Goal: Transaction & Acquisition: Purchase product/service

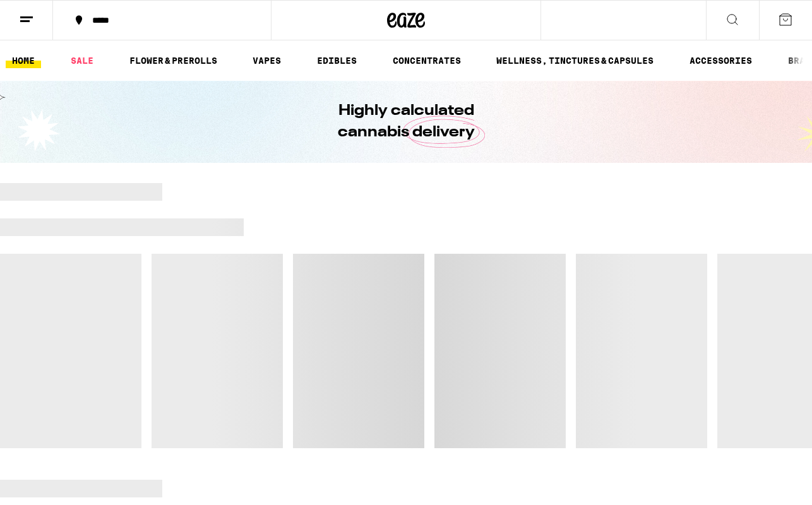
click at [438, 293] on div at bounding box center [406, 315] width 812 height 265
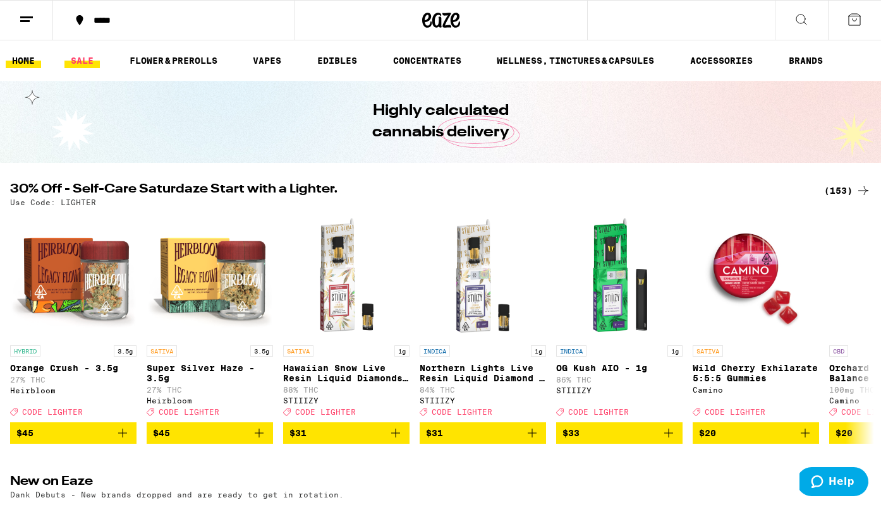
click at [82, 54] on link "SALE" at bounding box center [81, 60] width 35 height 15
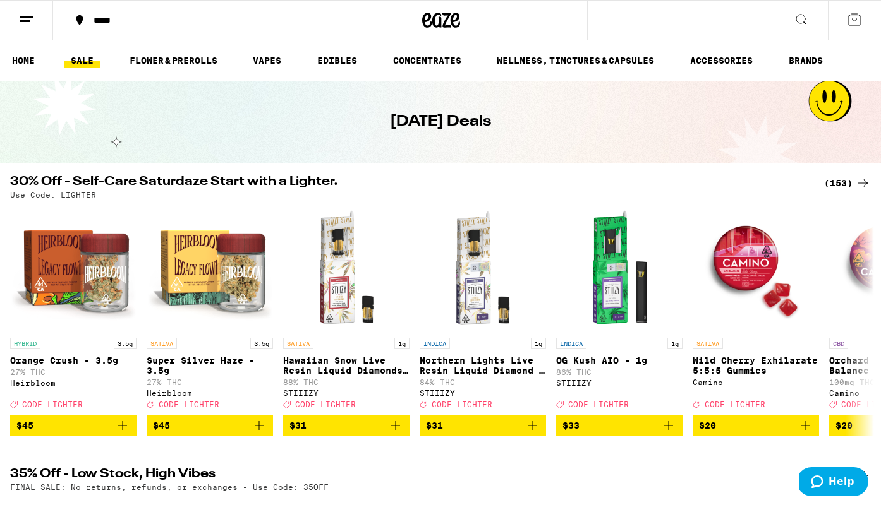
click at [812, 183] on div "(153)" at bounding box center [847, 183] width 47 height 15
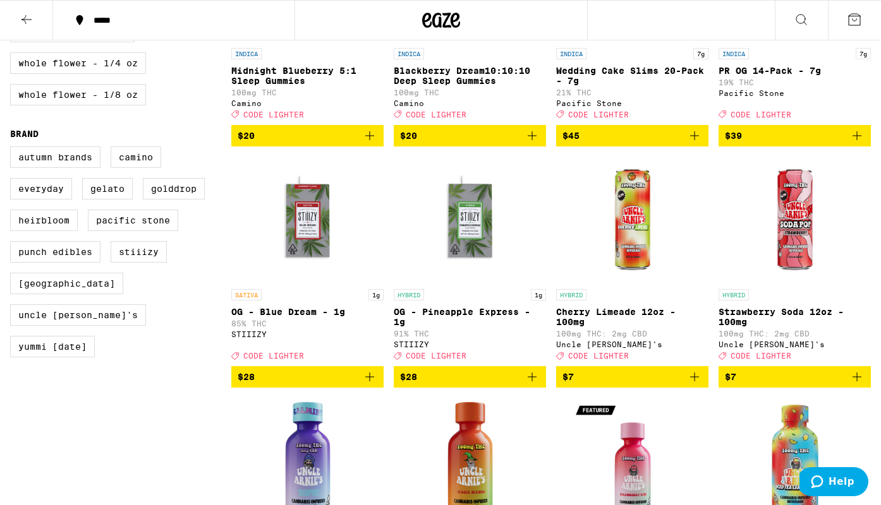
scroll to position [751, 0]
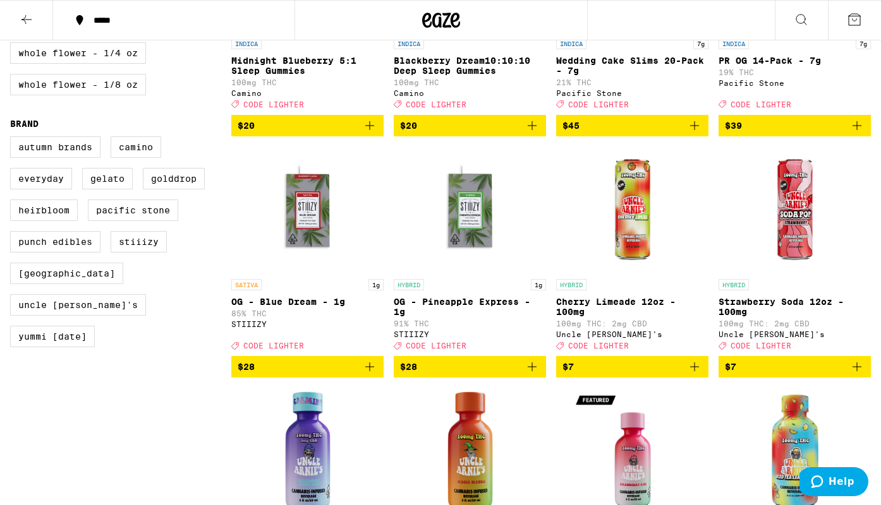
click at [371, 371] on icon "Add to bag" at bounding box center [369, 367] width 9 height 9
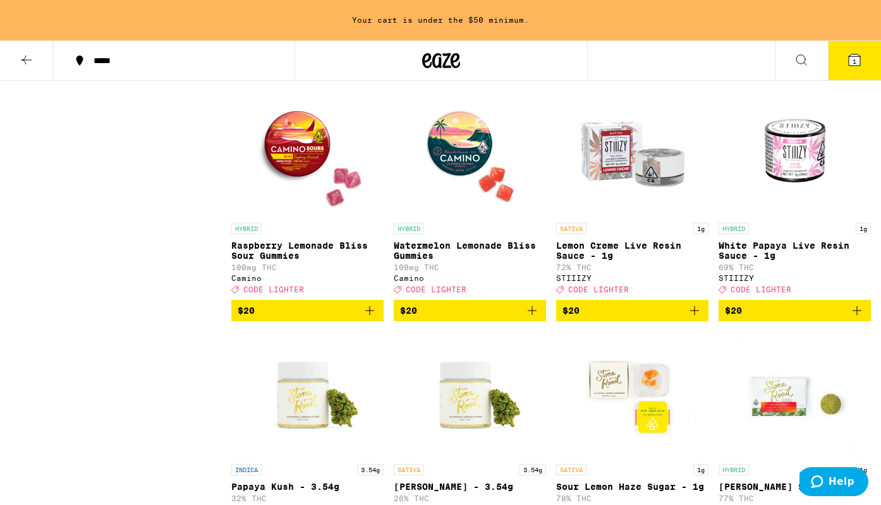
scroll to position [3035, 0]
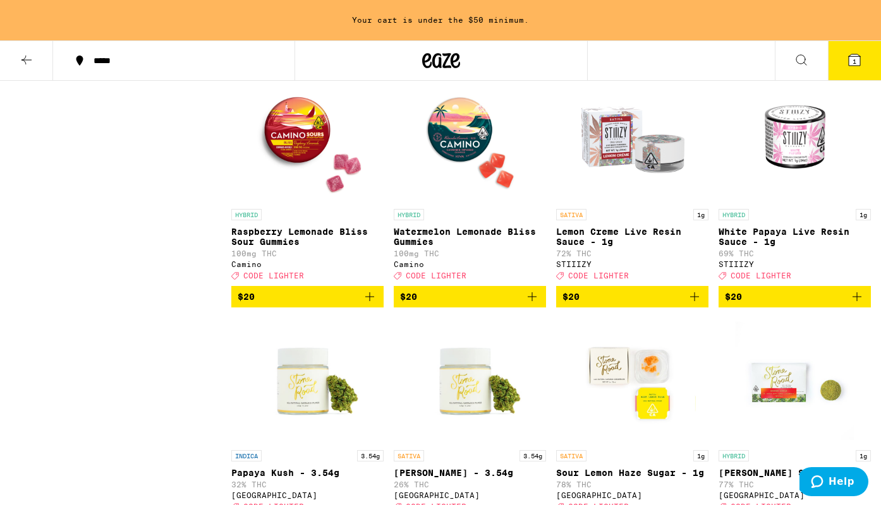
click at [533, 301] on icon "Add to bag" at bounding box center [531, 296] width 9 height 9
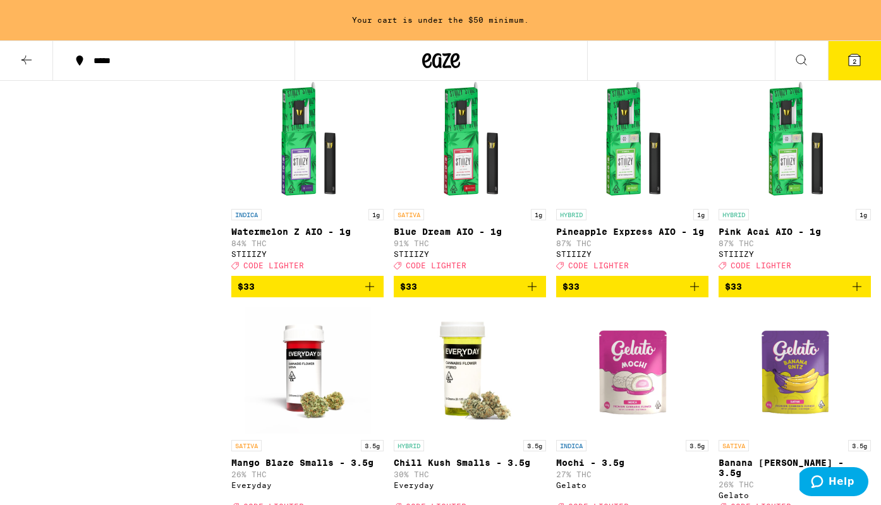
scroll to position [6397, 0]
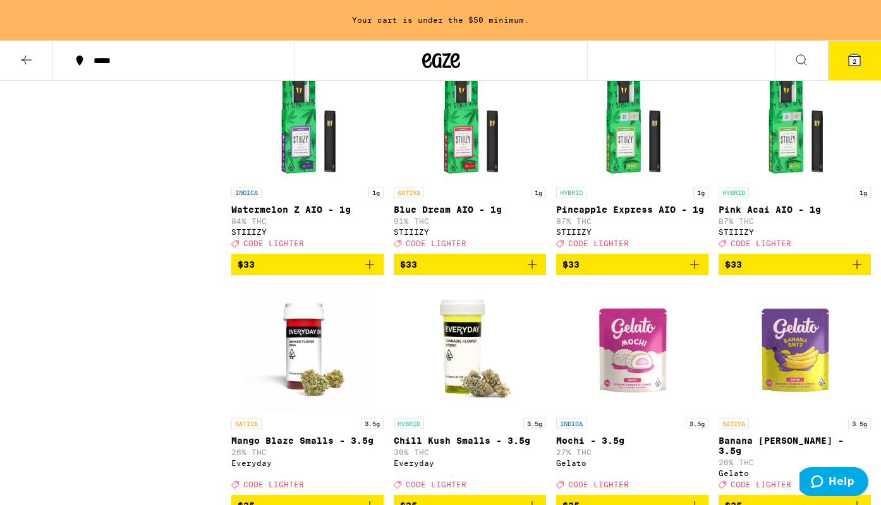
click at [532, 269] on icon "Add to bag" at bounding box center [531, 264] width 9 height 9
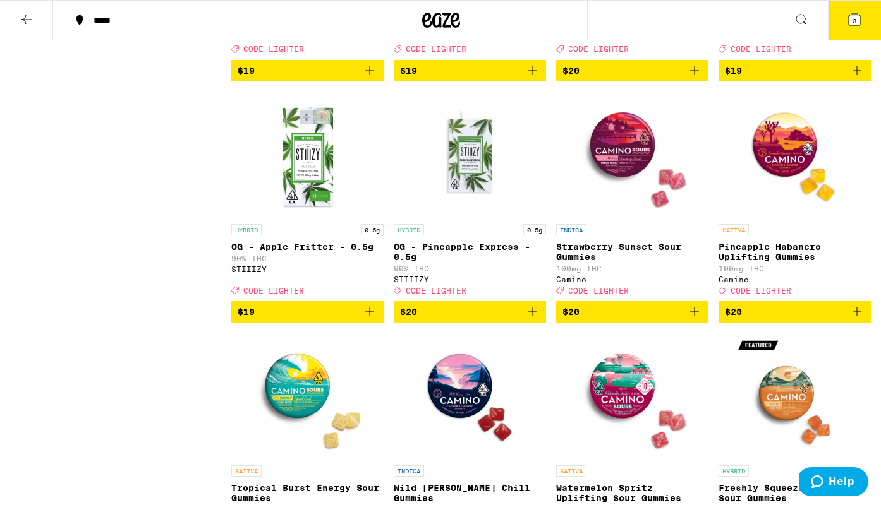
scroll to position [2497, 0]
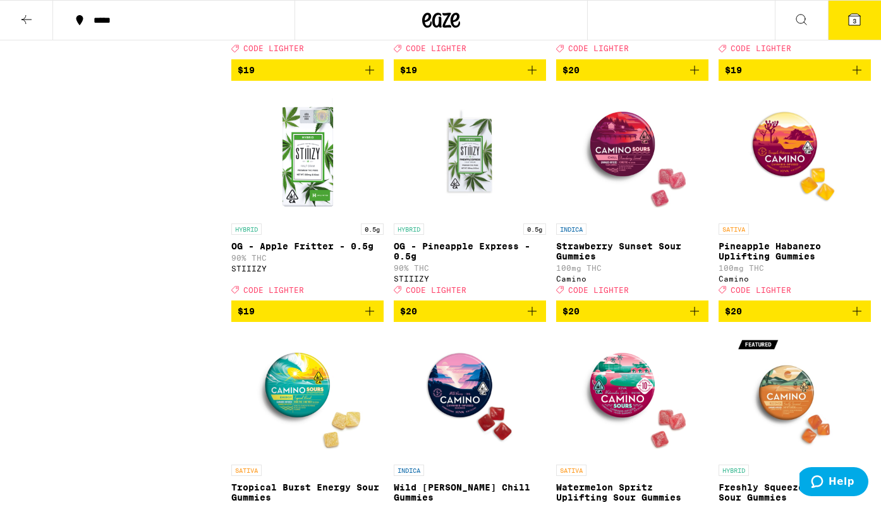
click at [812, 316] on icon "Add to bag" at bounding box center [856, 311] width 9 height 9
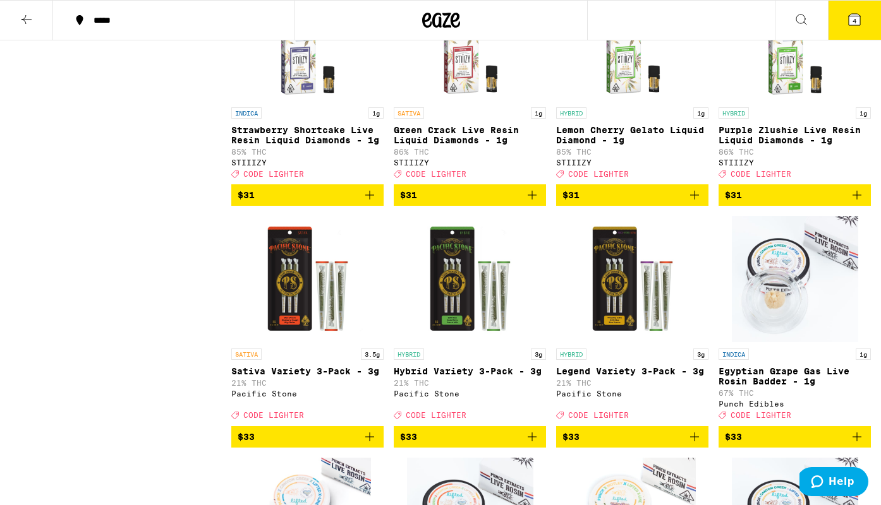
scroll to position [5793, 0]
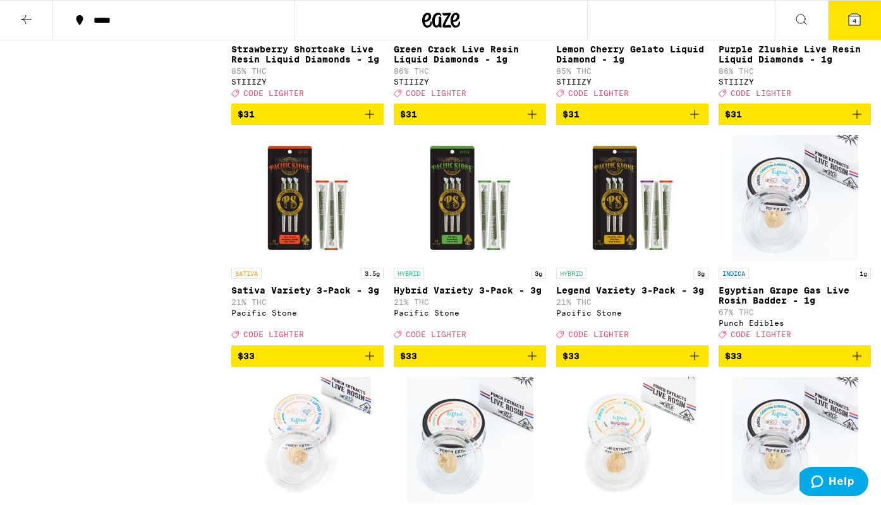
click at [531, 122] on icon "Add to bag" at bounding box center [531, 114] width 15 height 15
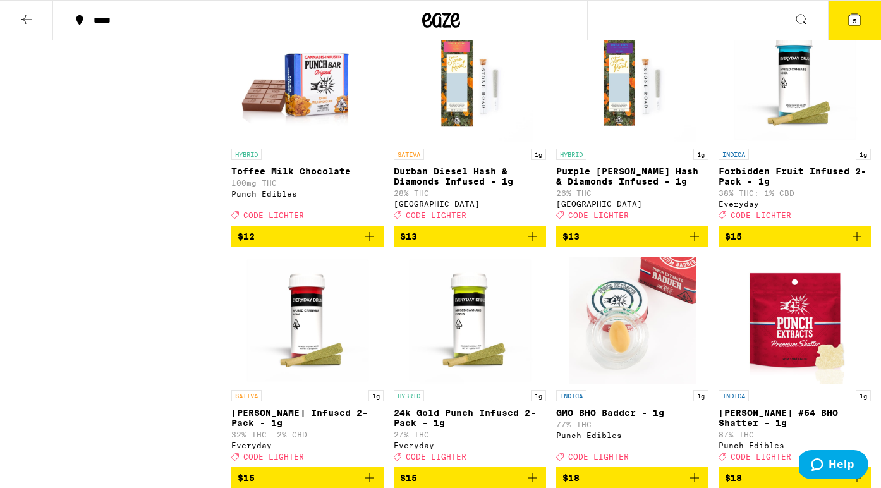
scroll to position [1452, 0]
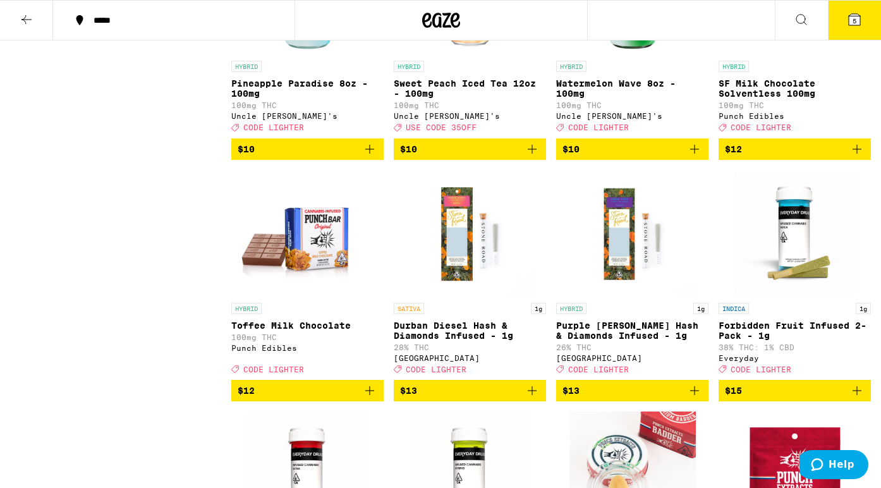
click at [812, 22] on button "5" at bounding box center [854, 20] width 53 height 39
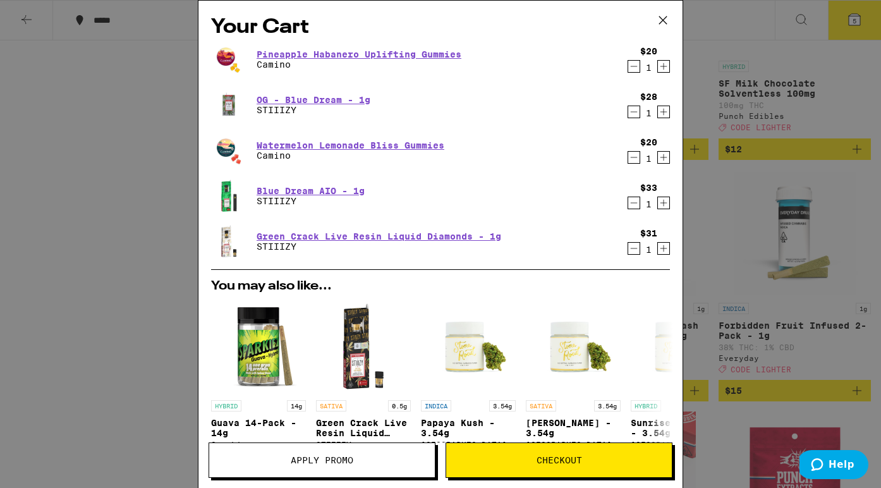
click at [665, 157] on icon "Increment" at bounding box center [663, 157] width 11 height 15
click at [636, 114] on icon "Decrement" at bounding box center [633, 111] width 11 height 15
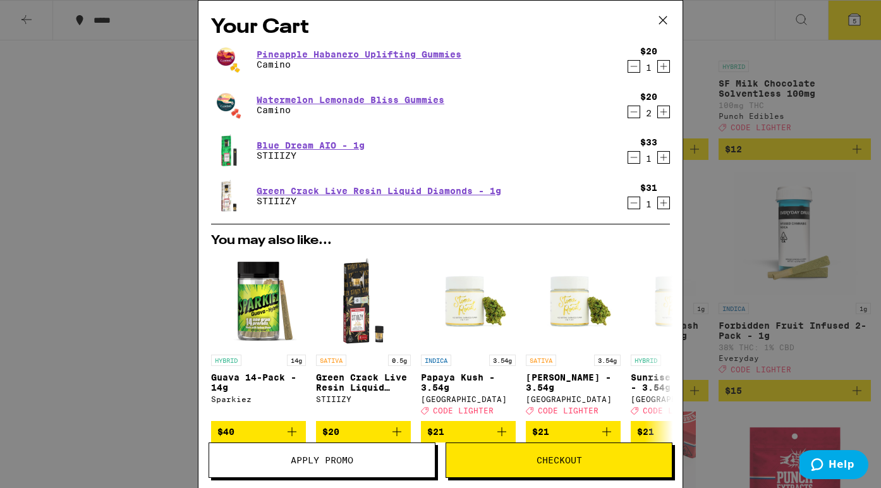
click at [659, 18] on icon at bounding box center [662, 20] width 19 height 19
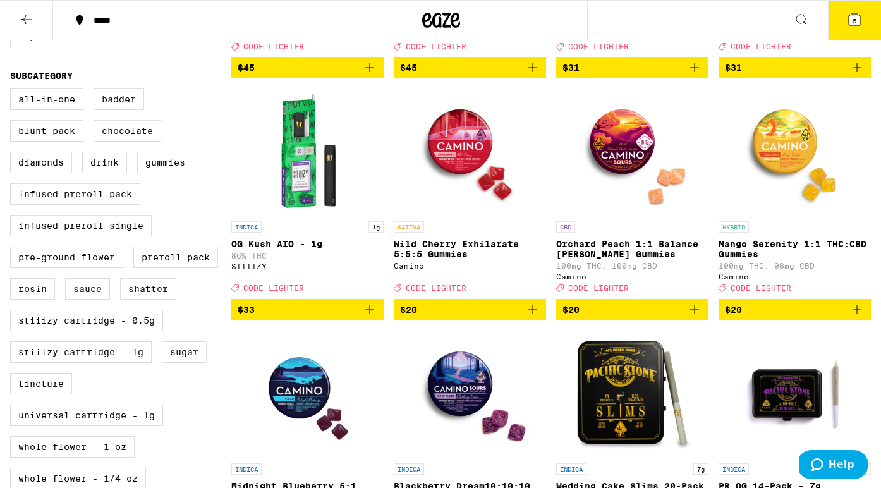
scroll to position [344, 0]
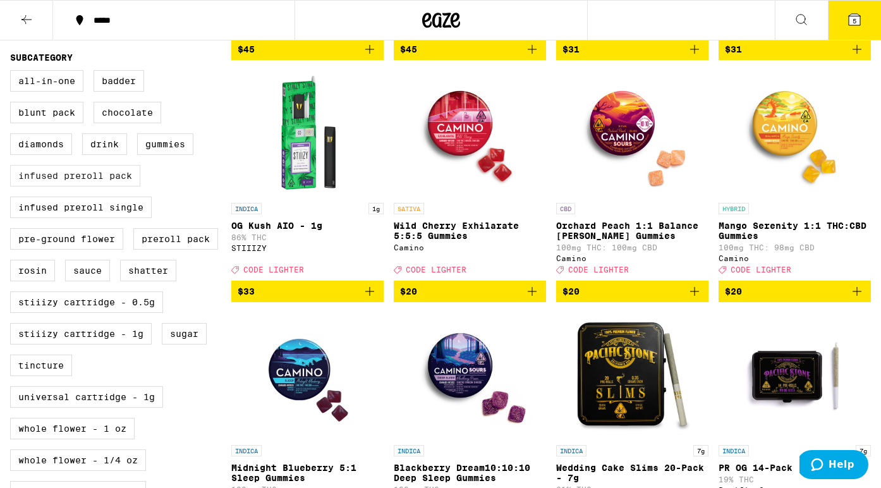
click at [125, 186] on label "Infused Preroll Pack" at bounding box center [75, 175] width 130 height 21
click at [13, 73] on input "Infused Preroll Pack" at bounding box center [13, 72] width 1 height 1
checkbox input "true"
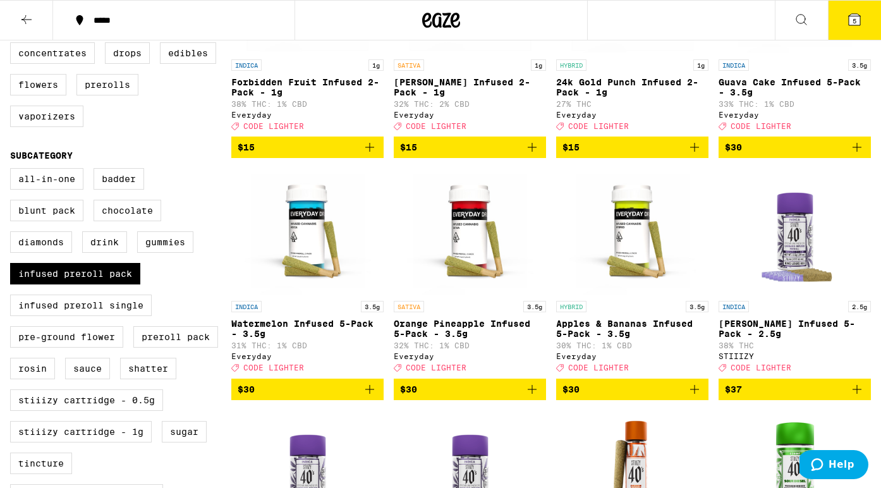
scroll to position [246, 0]
click at [693, 397] on icon "Add to bag" at bounding box center [694, 389] width 15 height 15
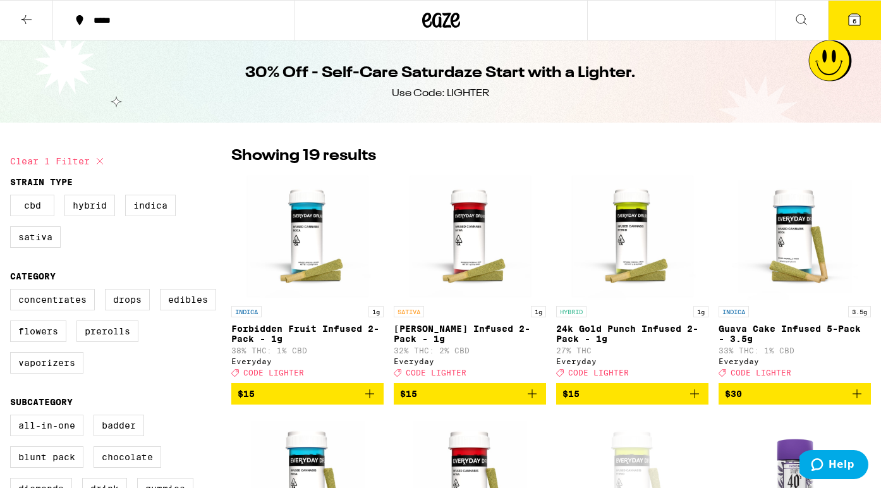
scroll to position [0, 0]
click at [812, 25] on span "6" at bounding box center [854, 21] width 4 height 8
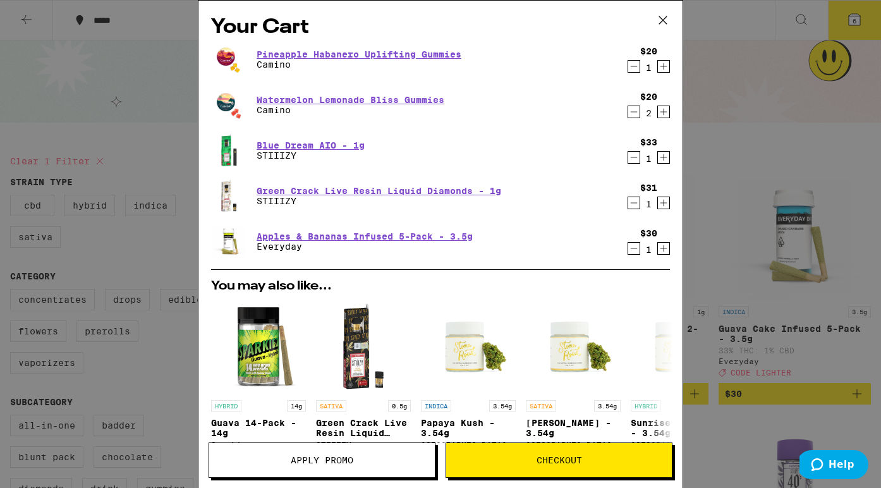
click at [634, 67] on icon "Decrement" at bounding box center [633, 66] width 11 height 15
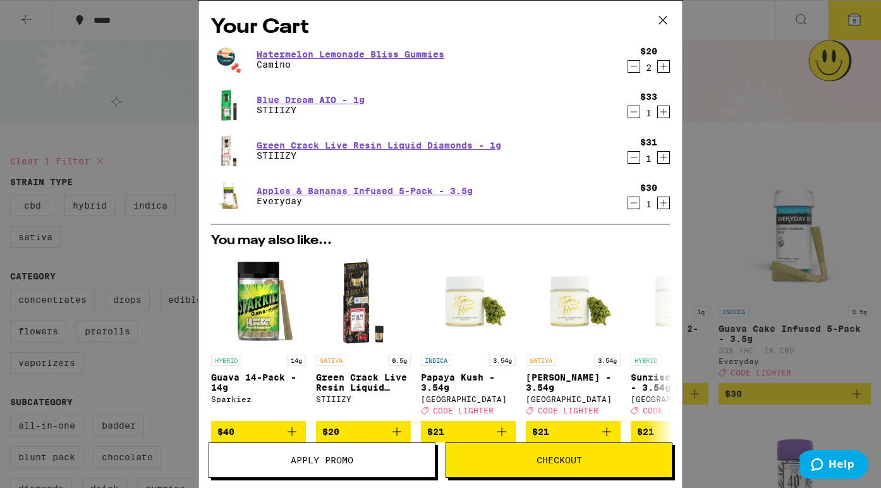
click at [361, 465] on button "Apply Promo" at bounding box center [321, 459] width 227 height 35
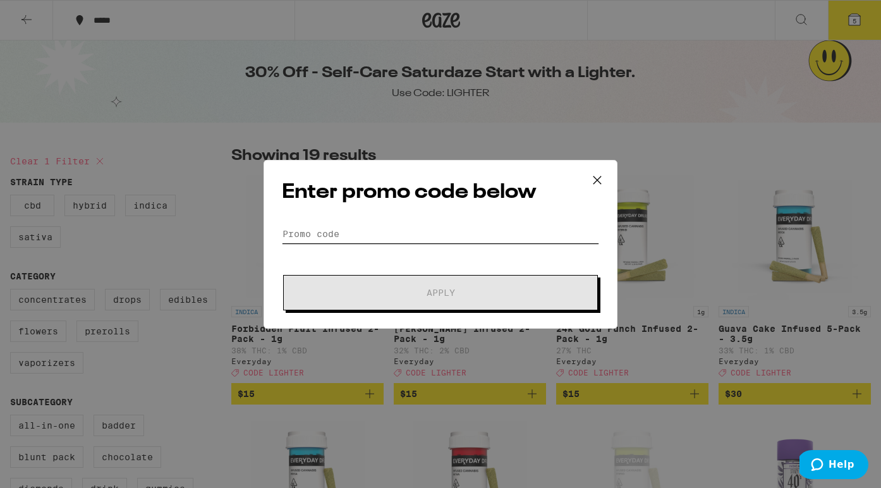
click at [327, 232] on input "Promo Code" at bounding box center [440, 233] width 317 height 19
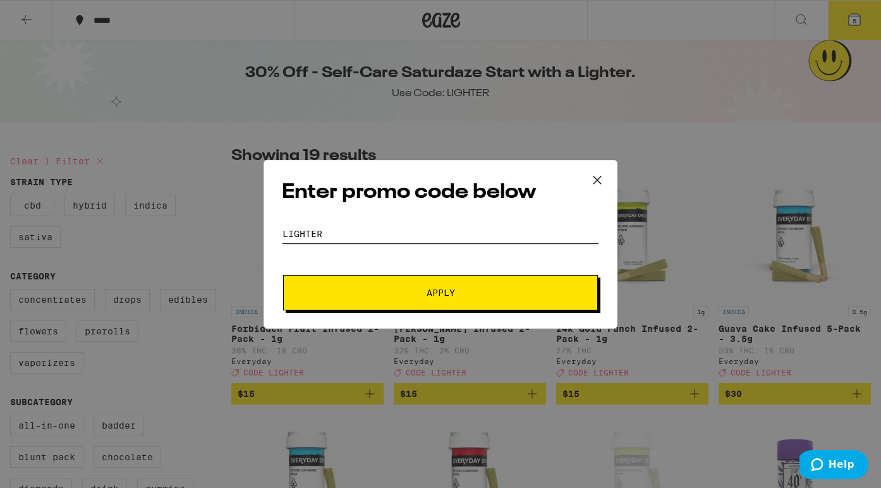
type input "LIGHTER"
click at [342, 280] on button "Apply" at bounding box center [440, 292] width 315 height 35
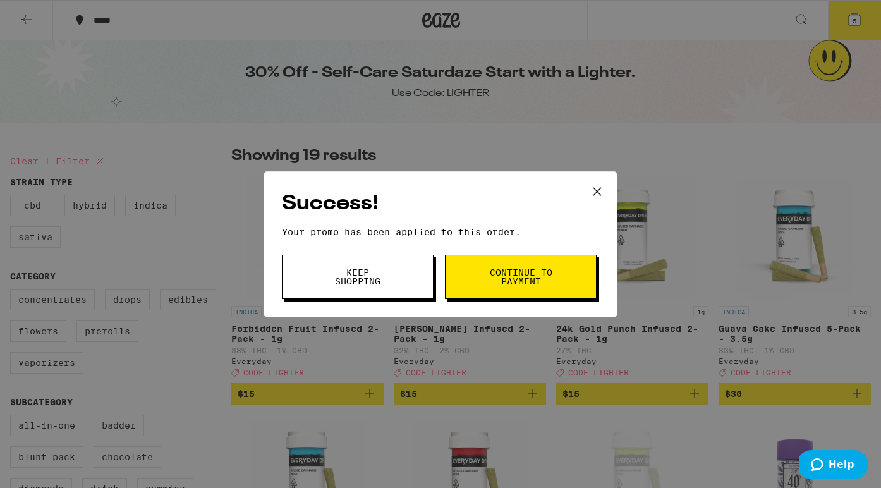
click at [495, 276] on span "Continue to payment" at bounding box center [520, 277] width 64 height 18
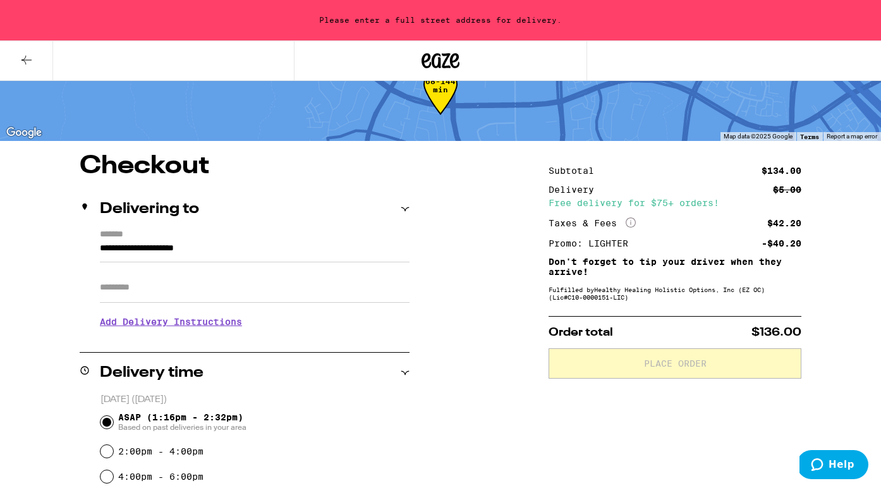
scroll to position [47, 0]
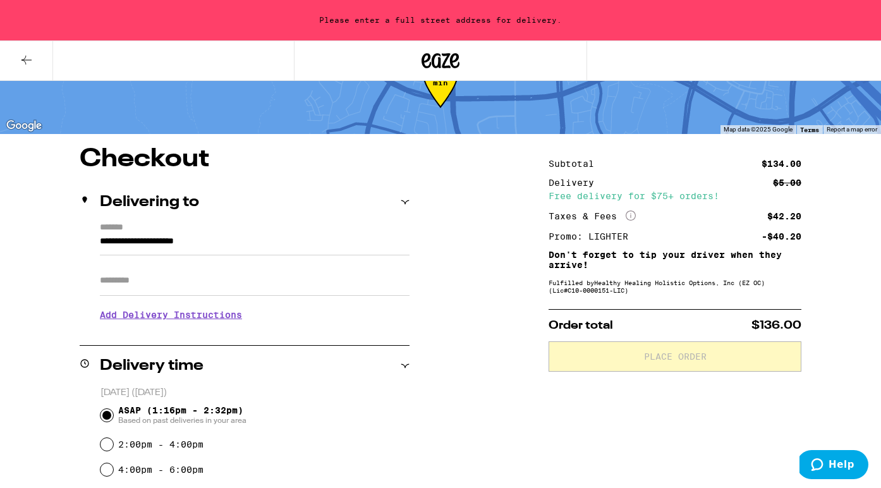
click at [313, 255] on input "**********" at bounding box center [255, 244] width 310 height 21
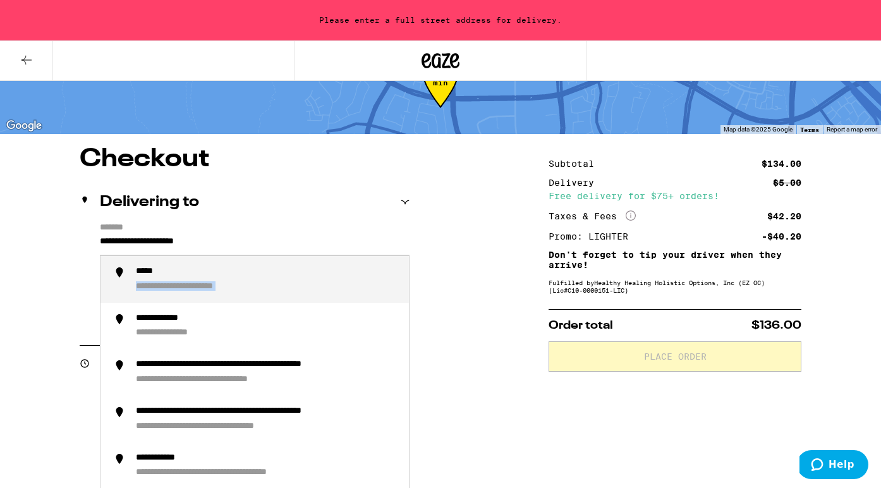
click at [313, 257] on ul "**********" at bounding box center [255, 391] width 310 height 272
click at [292, 252] on input "**********" at bounding box center [255, 244] width 310 height 21
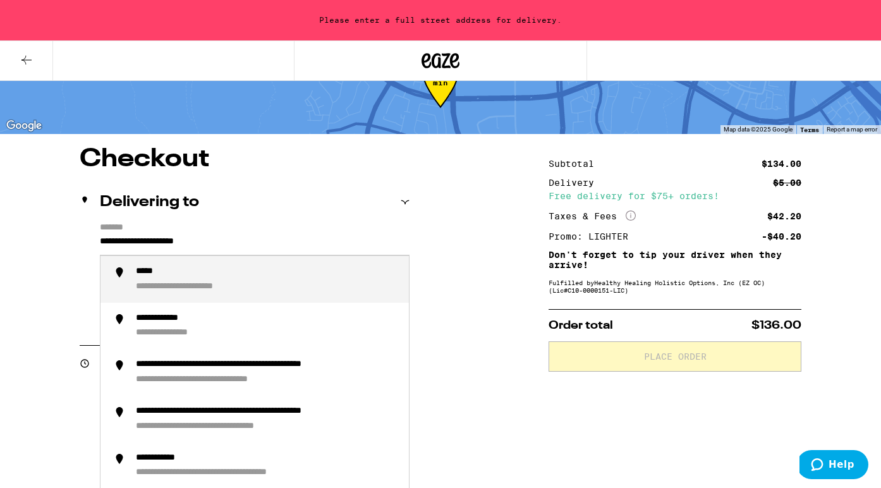
click at [292, 252] on input "**********" at bounding box center [255, 244] width 310 height 21
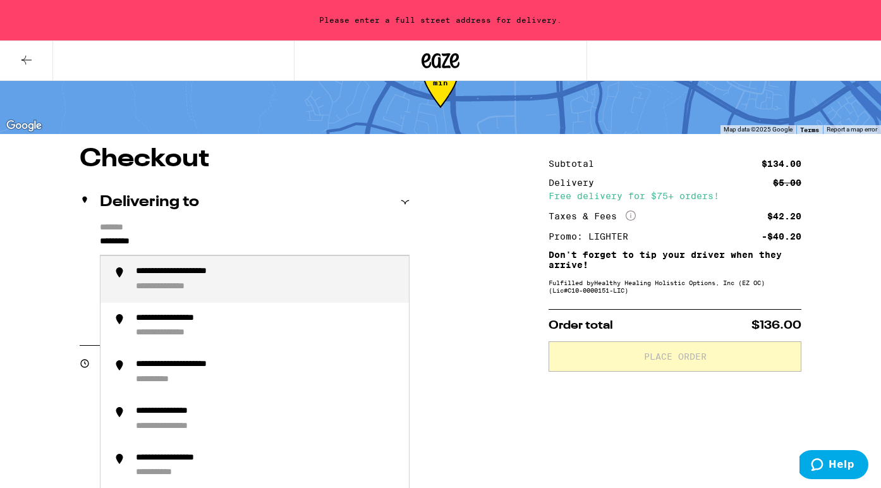
click at [280, 271] on div "**********" at bounding box center [267, 279] width 263 height 27
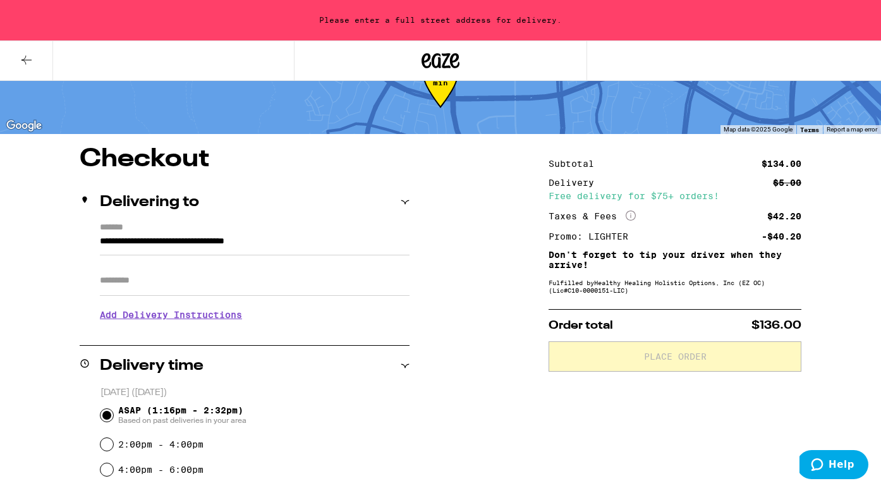
type input "**********"
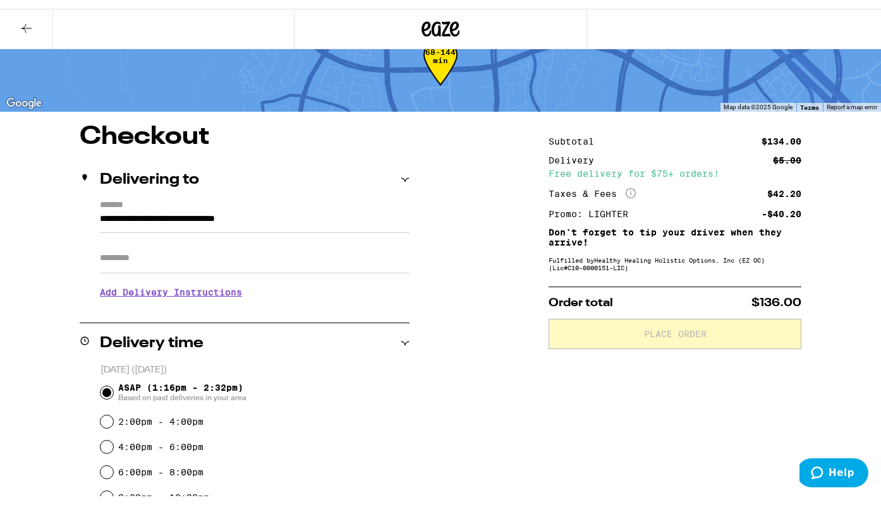
scroll to position [37, 0]
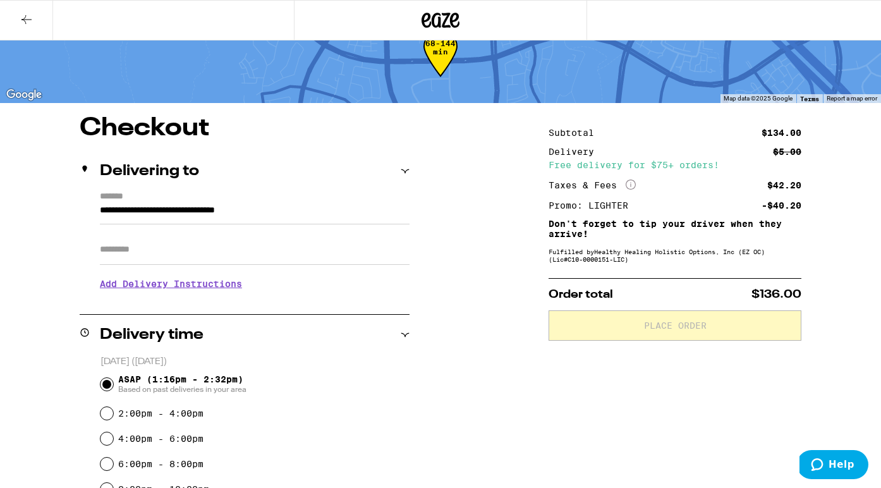
click at [476, 270] on div "**********" at bounding box center [440, 491] width 881 height 750
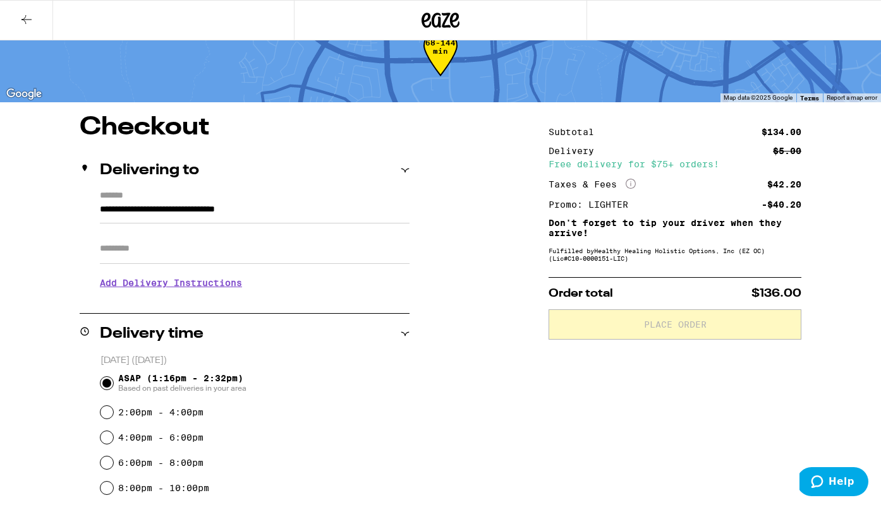
scroll to position [39, 0]
click at [630, 183] on icon at bounding box center [630, 183] width 10 height 10
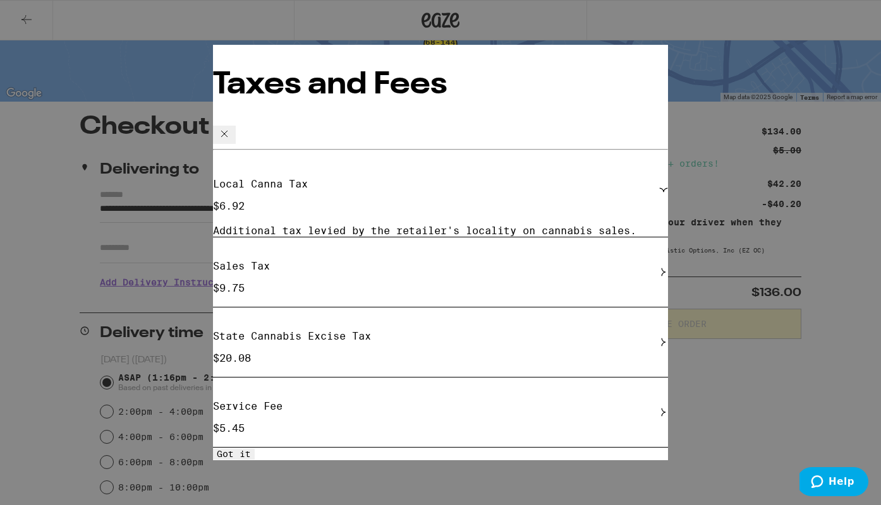
click at [232, 126] on icon at bounding box center [224, 133] width 15 height 15
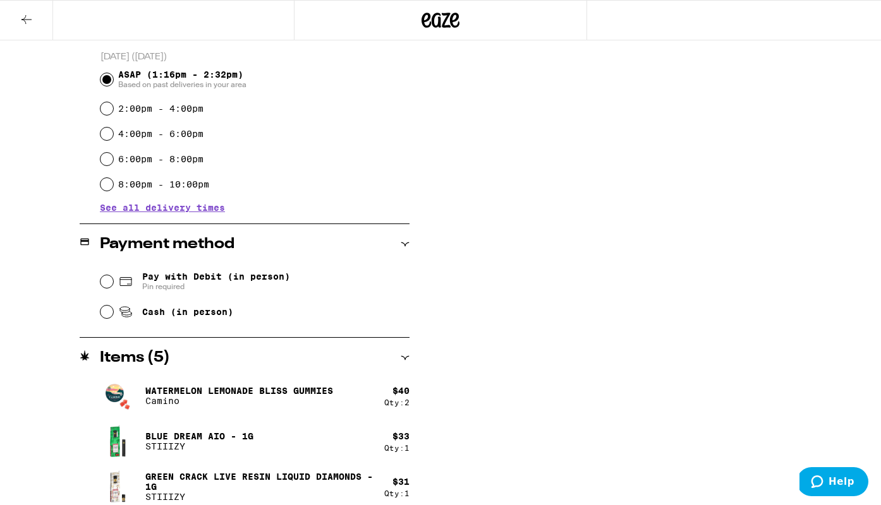
scroll to position [381, 0]
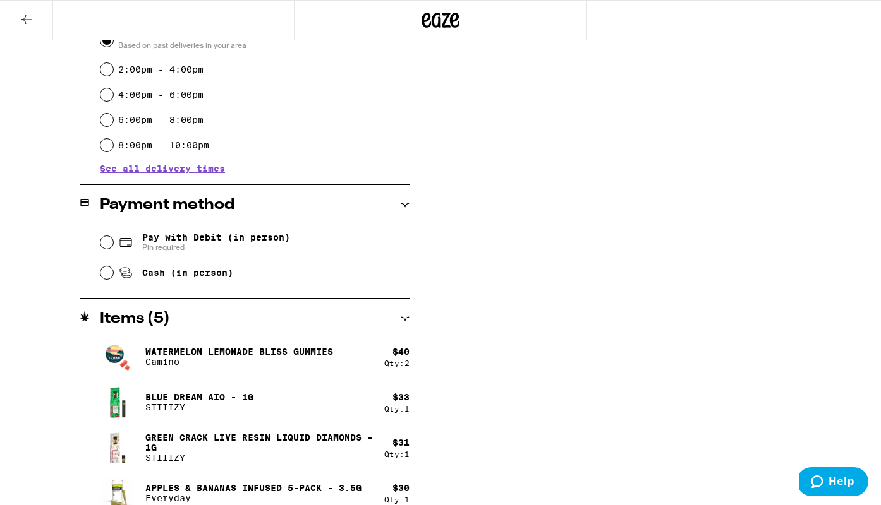
click at [107, 272] on input "Cash (in person)" at bounding box center [106, 273] width 13 height 13
radio input "true"
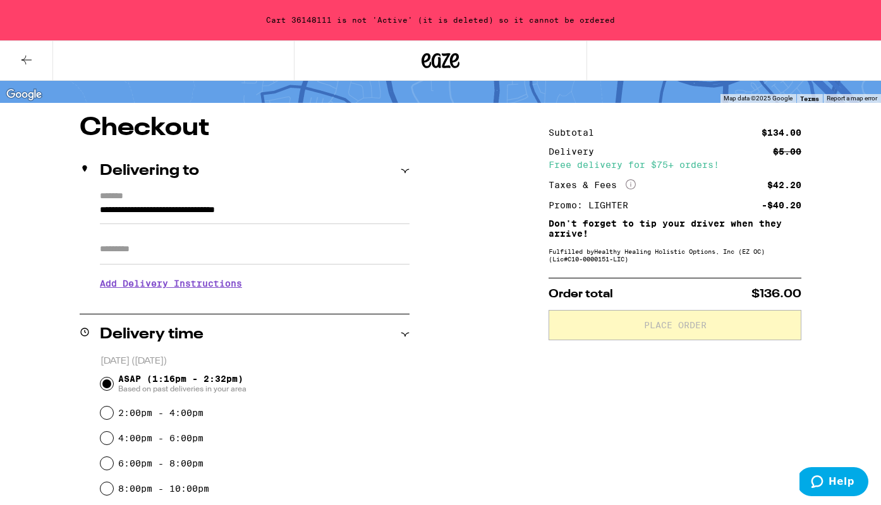
scroll to position [78, 0]
click at [240, 282] on h3 "Add Delivery Instructions" at bounding box center [255, 283] width 310 height 29
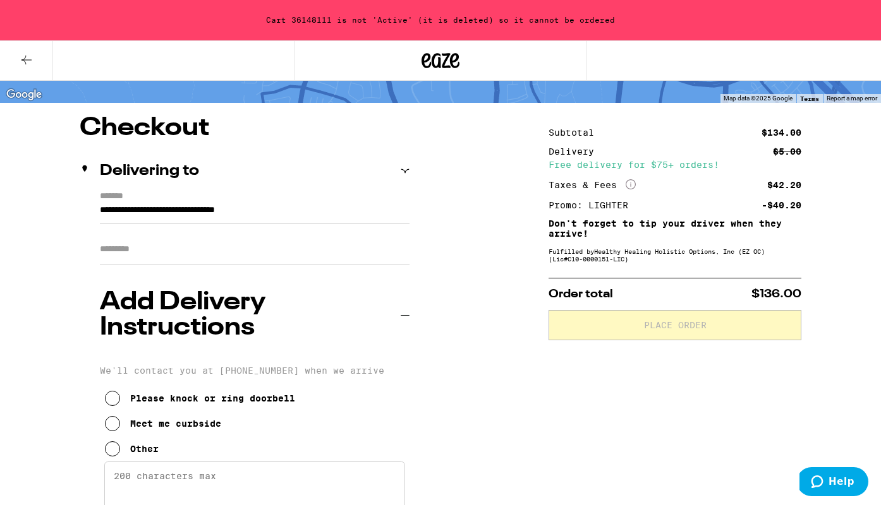
click at [111, 442] on icon at bounding box center [112, 449] width 15 height 15
click at [177, 462] on textarea "Enter any other delivery instructions you want driver to know" at bounding box center [254, 491] width 301 height 59
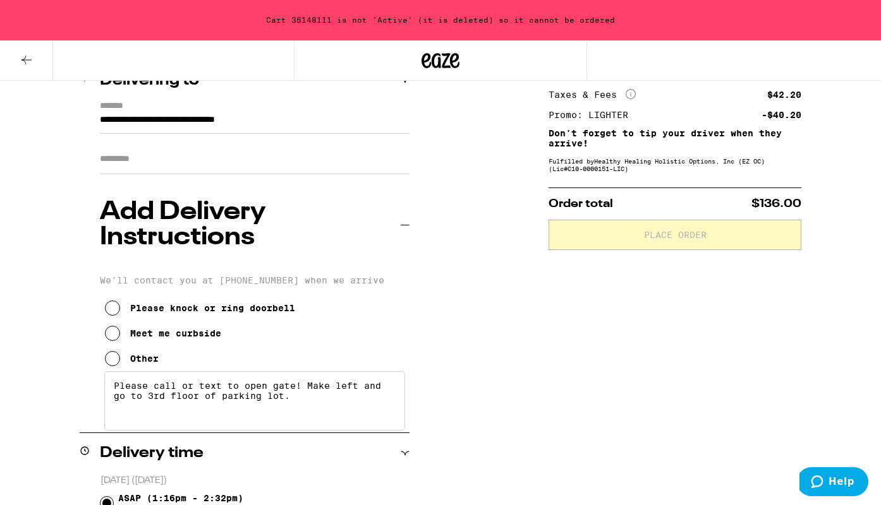
scroll to position [177, 0]
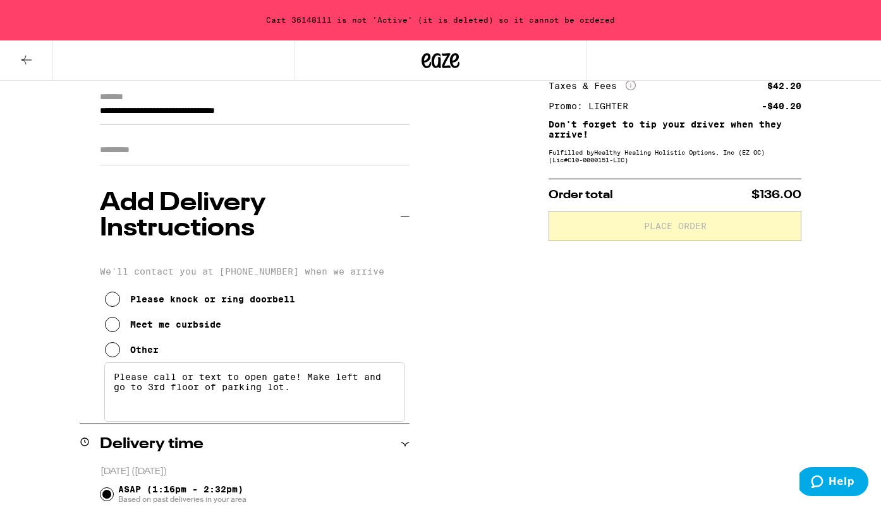
type textarea "Please call or text to open gate! Make left and go to 3rd floor of parking lot."
click at [468, 321] on div "**********" at bounding box center [440, 495] width 881 height 959
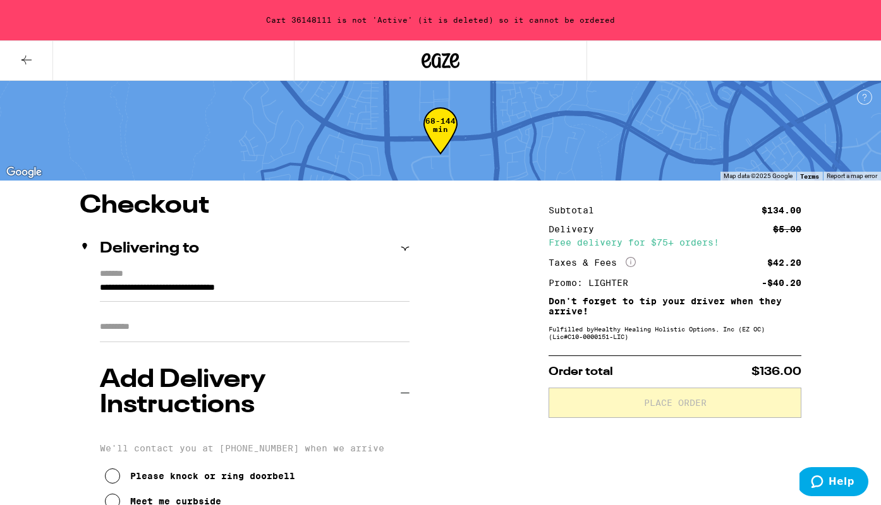
scroll to position [0, 0]
click at [35, 61] on button at bounding box center [26, 61] width 53 height 40
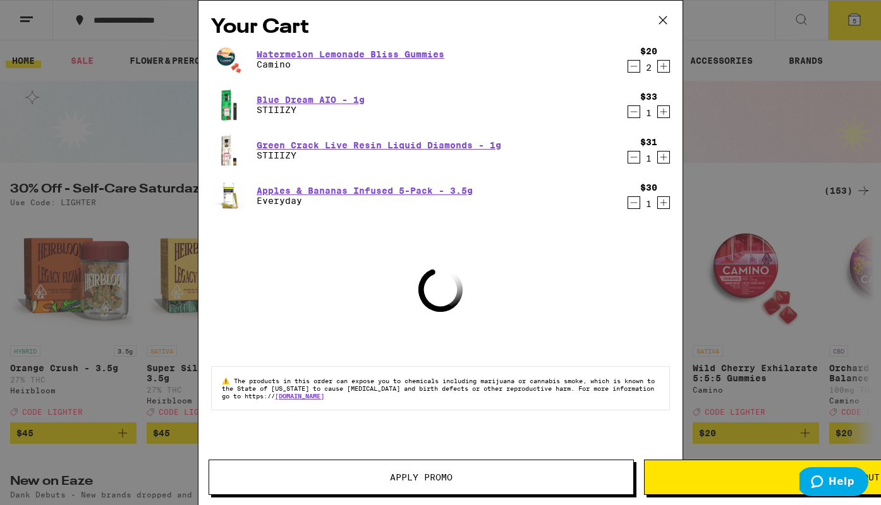
click at [665, 20] on icon at bounding box center [662, 20] width 19 height 19
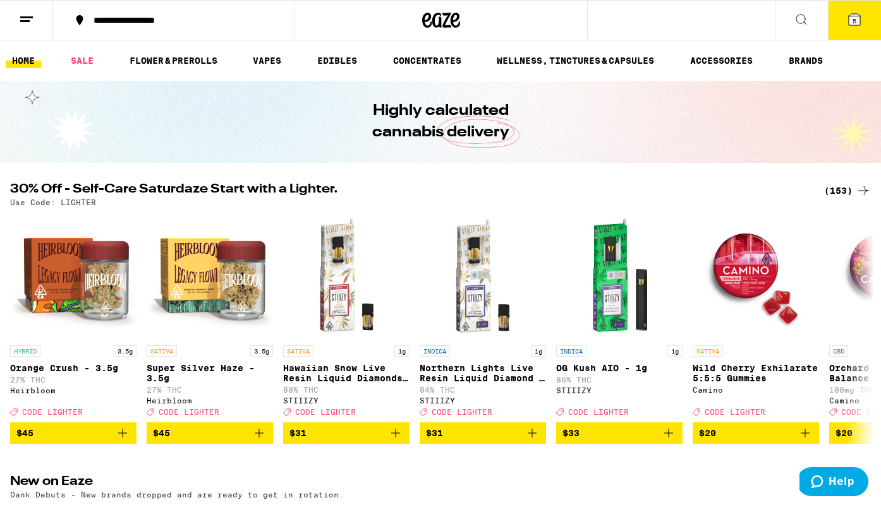
click at [801, 15] on icon at bounding box center [800, 19] width 15 height 15
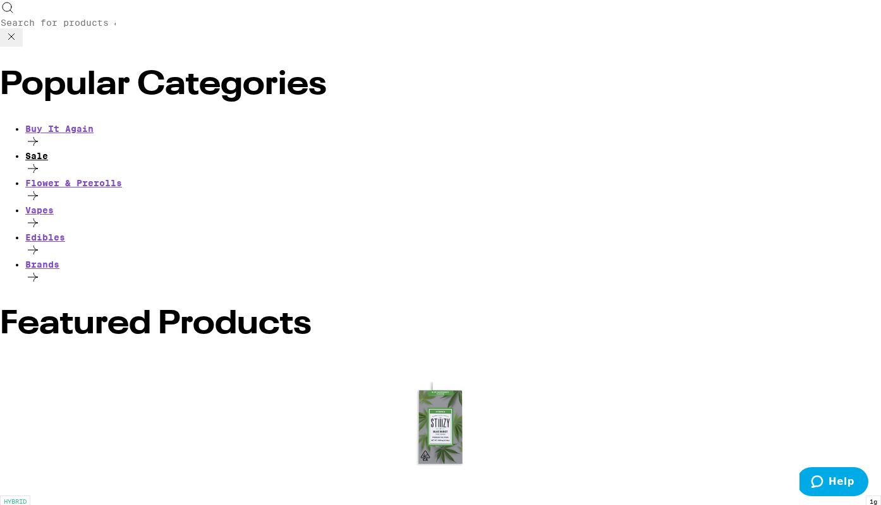
click at [28, 151] on div "Sale" at bounding box center [452, 156] width 855 height 10
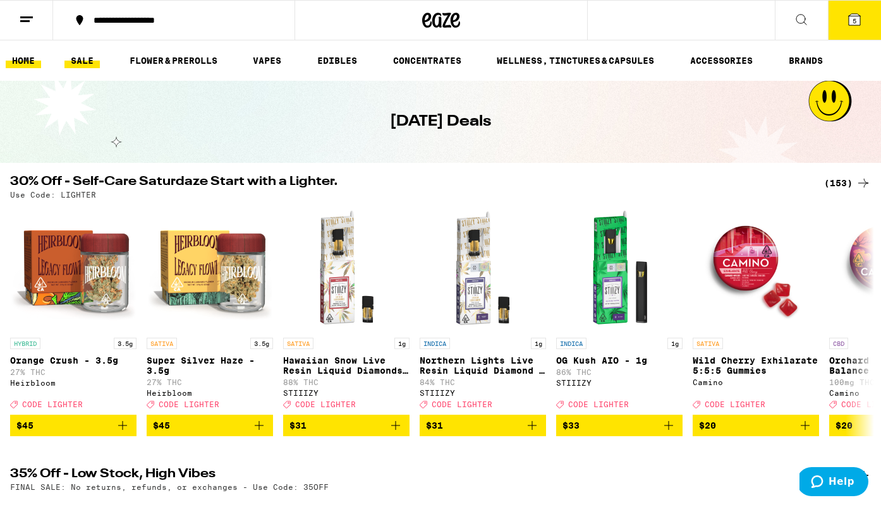
click at [32, 59] on link "HOME" at bounding box center [23, 60] width 35 height 15
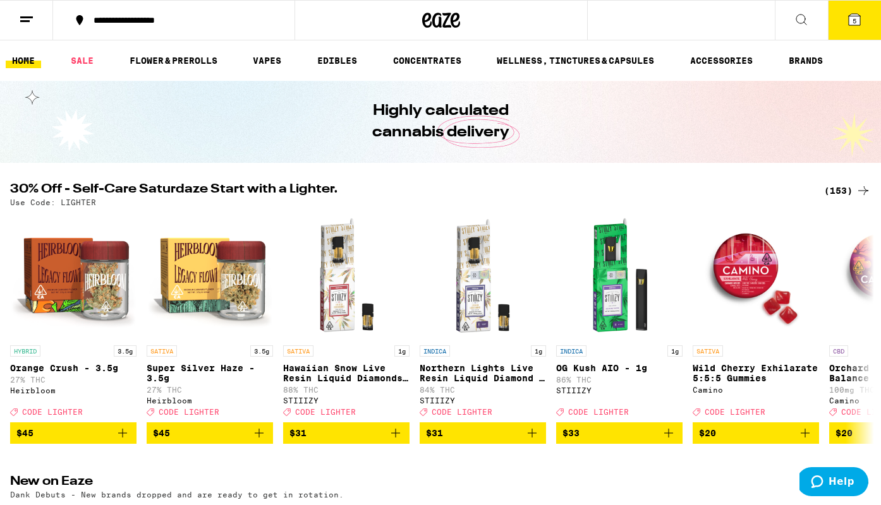
click at [30, 19] on icon at bounding box center [26, 19] width 15 height 15
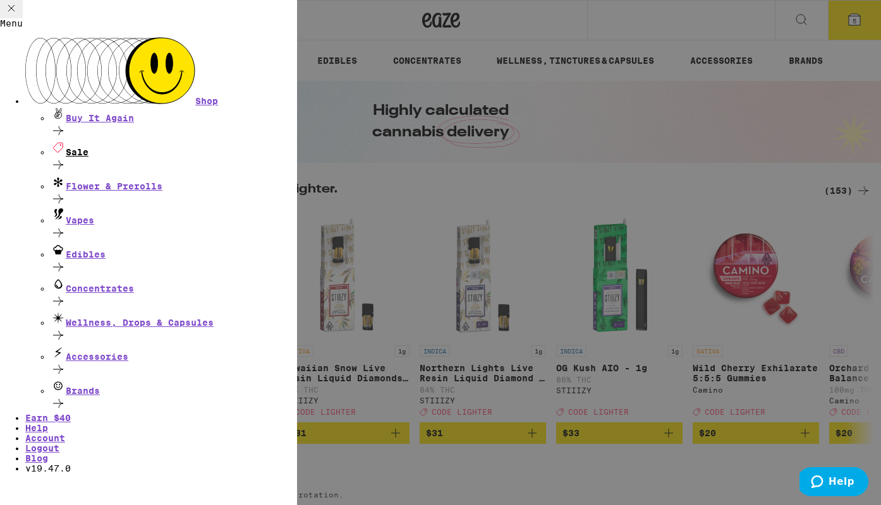
click at [115, 140] on div "Sale" at bounding box center [174, 157] width 246 height 34
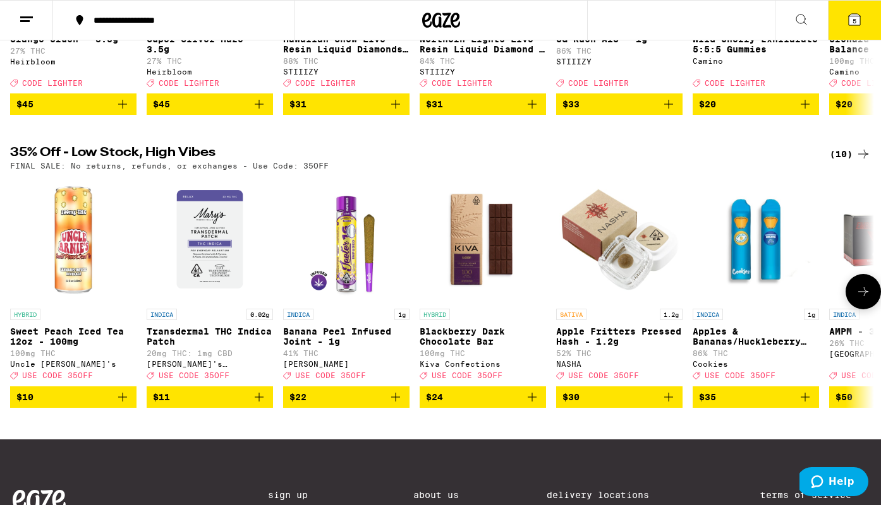
scroll to position [303, 0]
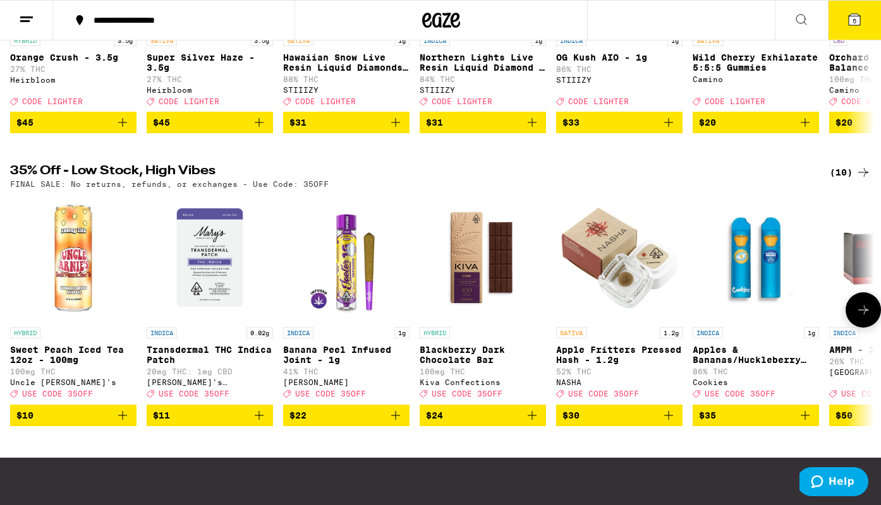
click at [812, 318] on button at bounding box center [862, 309] width 35 height 35
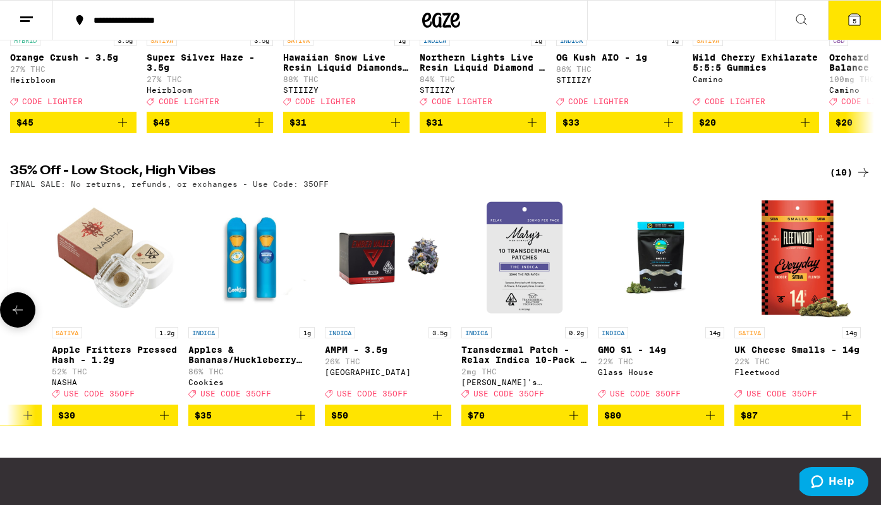
click at [10, 318] on icon at bounding box center [17, 310] width 15 height 15
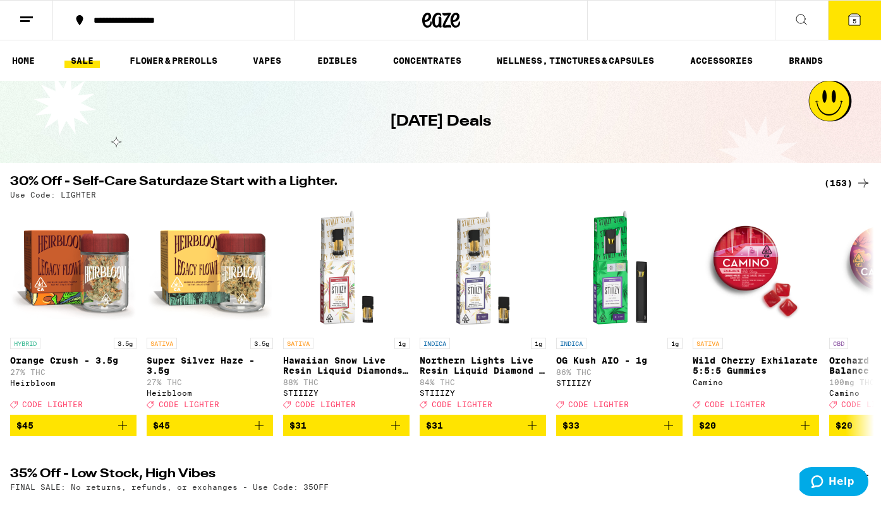
scroll to position [0, 0]
click at [812, 186] on div "(153)" at bounding box center [847, 183] width 47 height 15
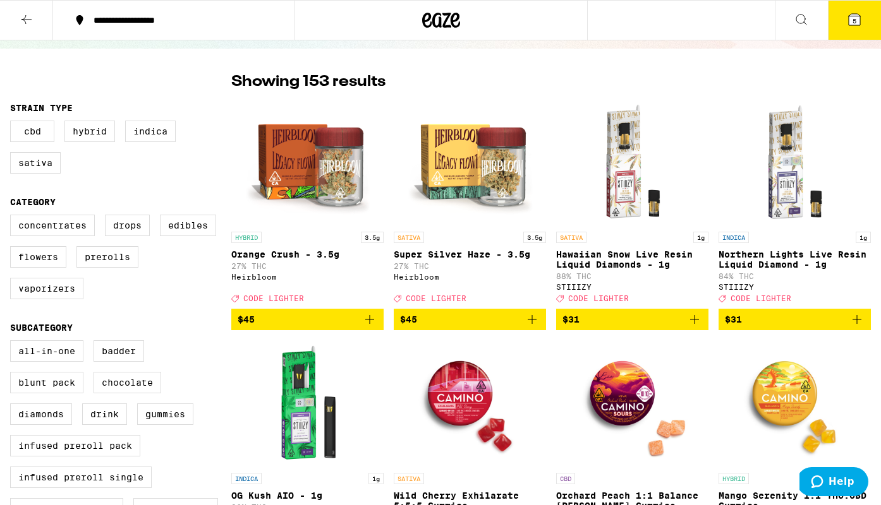
scroll to position [42, 0]
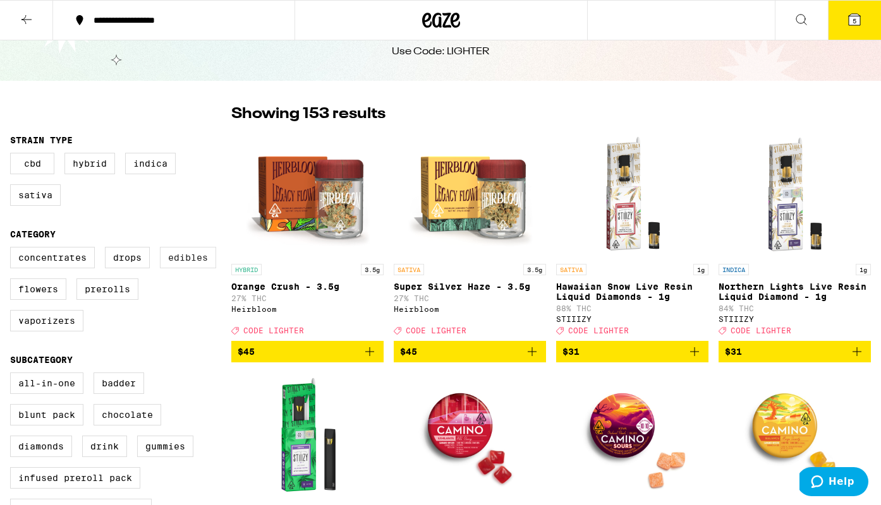
click at [190, 258] on label "Edibles" at bounding box center [188, 257] width 56 height 21
click at [13, 250] on input "Edibles" at bounding box center [13, 249] width 1 height 1
checkbox input "true"
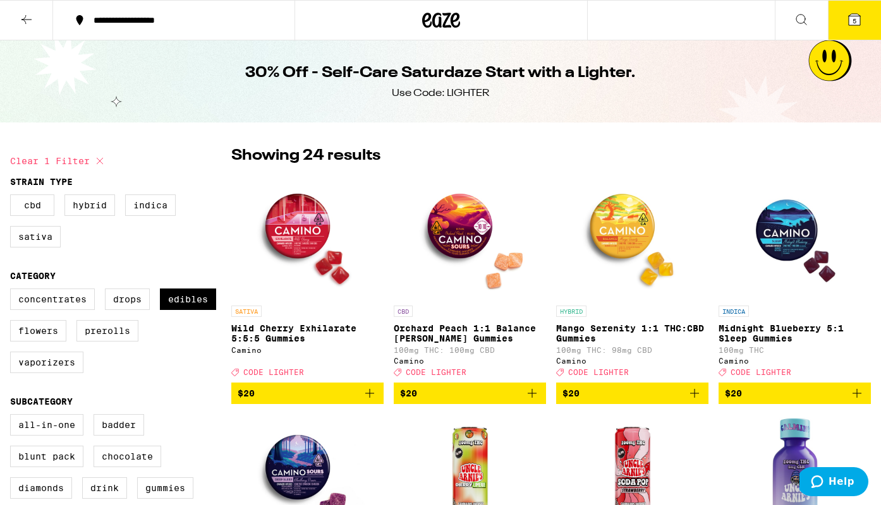
click at [812, 21] on span "5" at bounding box center [854, 21] width 4 height 8
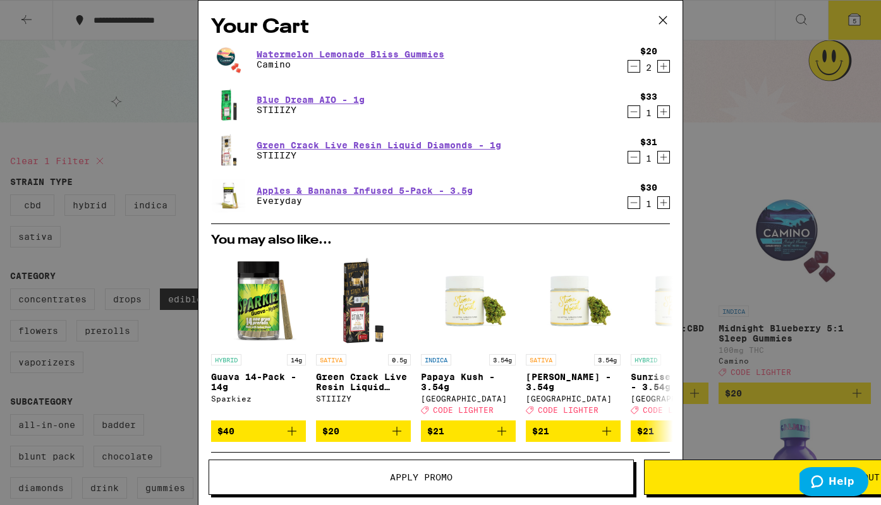
click at [660, 27] on icon at bounding box center [662, 20] width 19 height 19
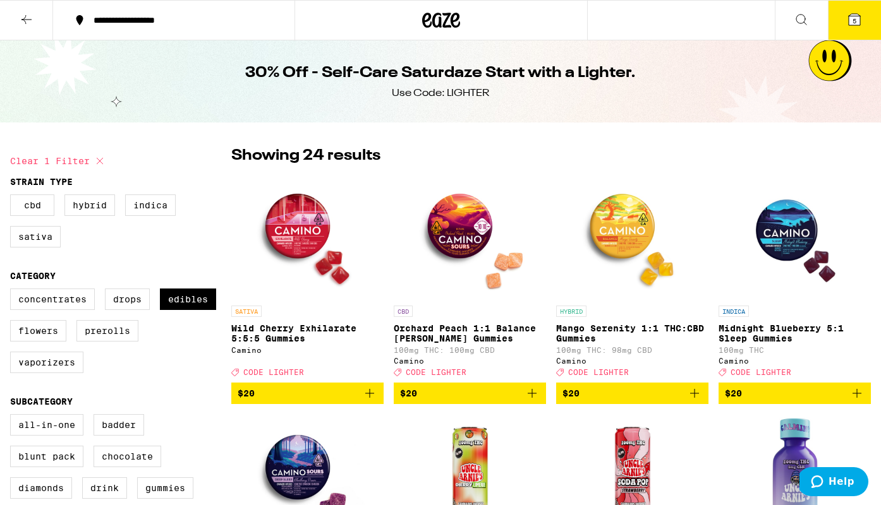
click at [812, 13] on icon at bounding box center [853, 19] width 15 height 15
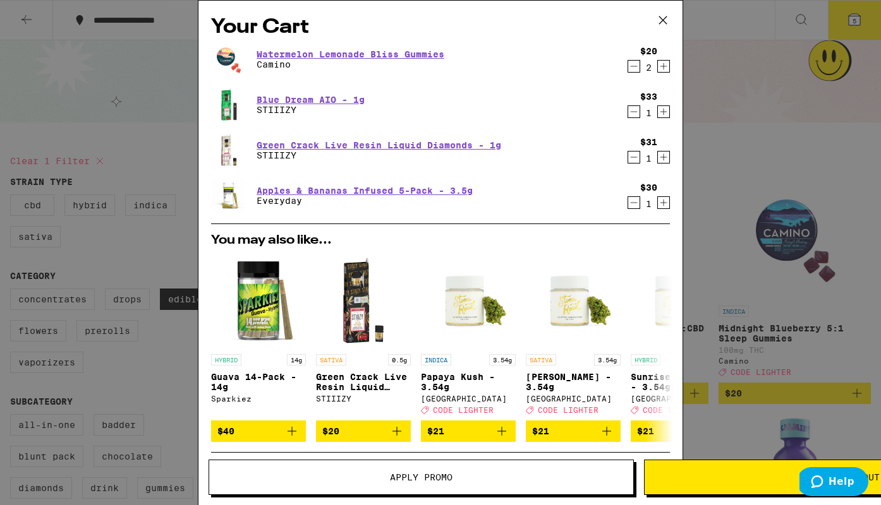
click at [318, 486] on button "Apply Promo" at bounding box center [420, 477] width 425 height 35
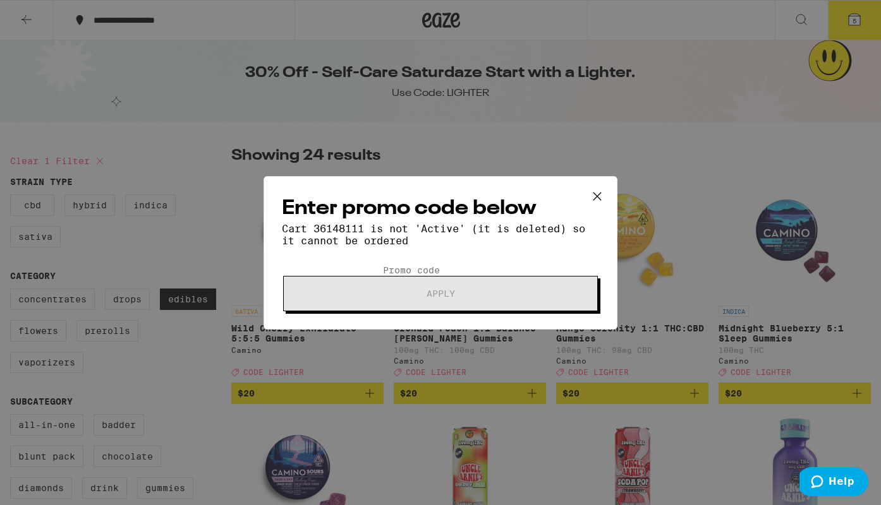
click at [382, 265] on input "Promo Code" at bounding box center [440, 270] width 116 height 11
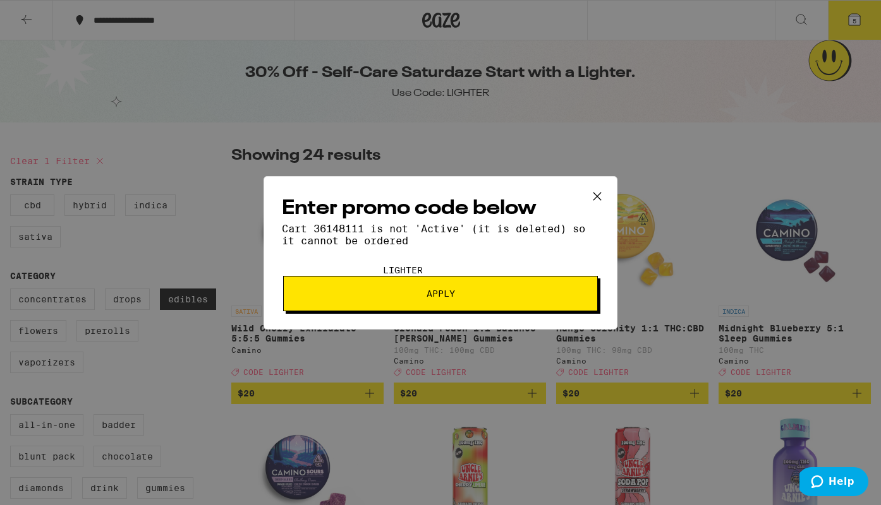
type input "LIGHTER"
click at [436, 298] on span "Apply" at bounding box center [440, 293] width 28 height 9
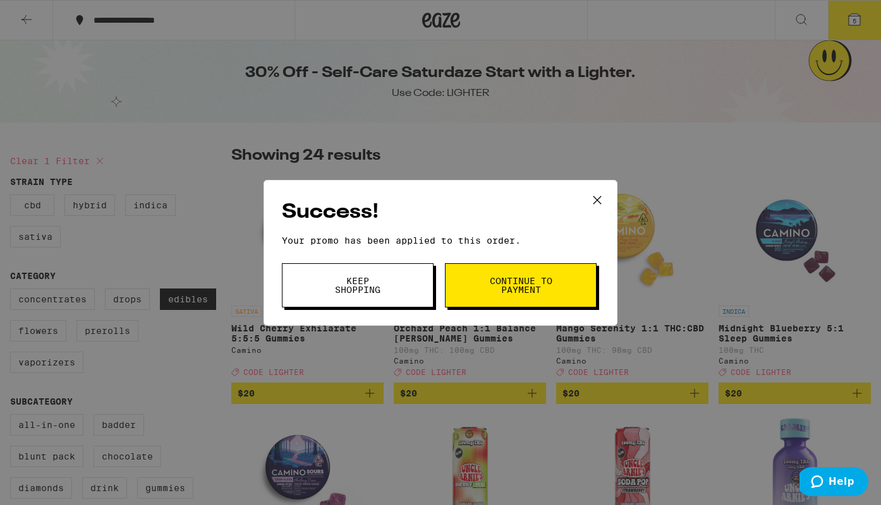
click at [538, 278] on span "Continue to payment" at bounding box center [520, 286] width 64 height 18
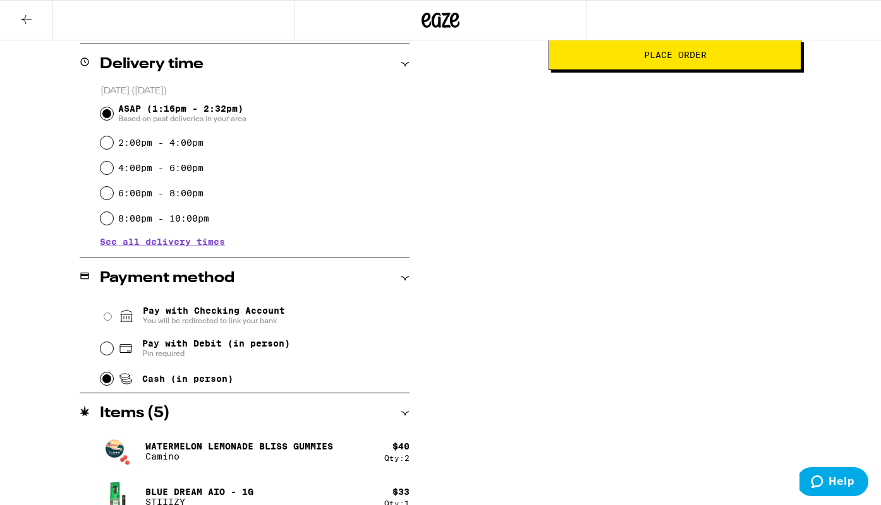
scroll to position [304, 0]
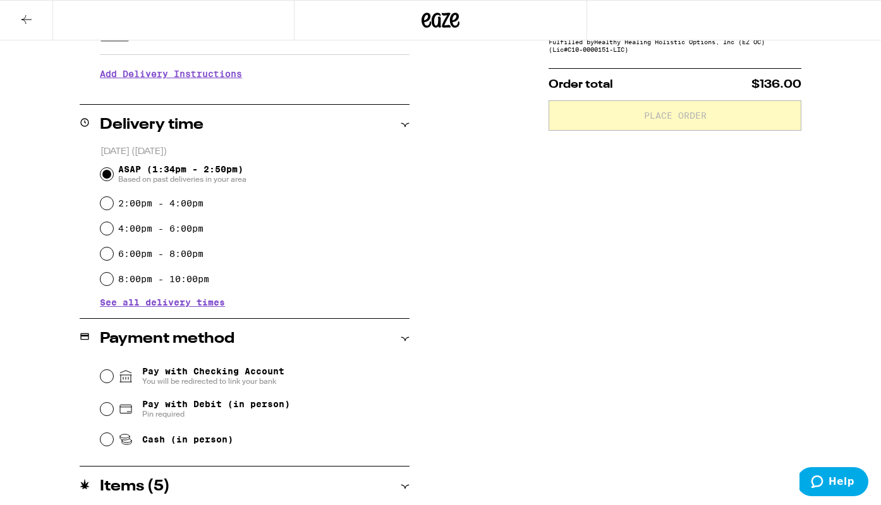
scroll to position [240, 0]
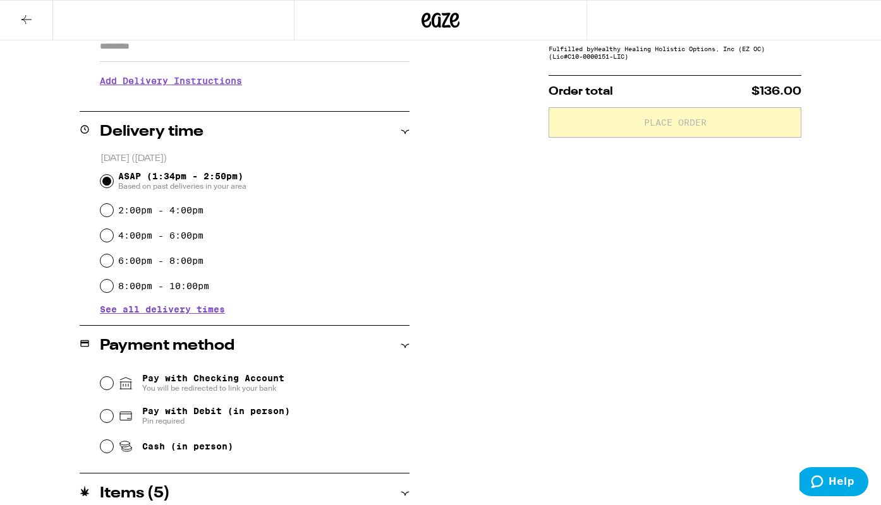
click at [105, 450] on input "Cash (in person)" at bounding box center [106, 446] width 13 height 13
radio input "true"
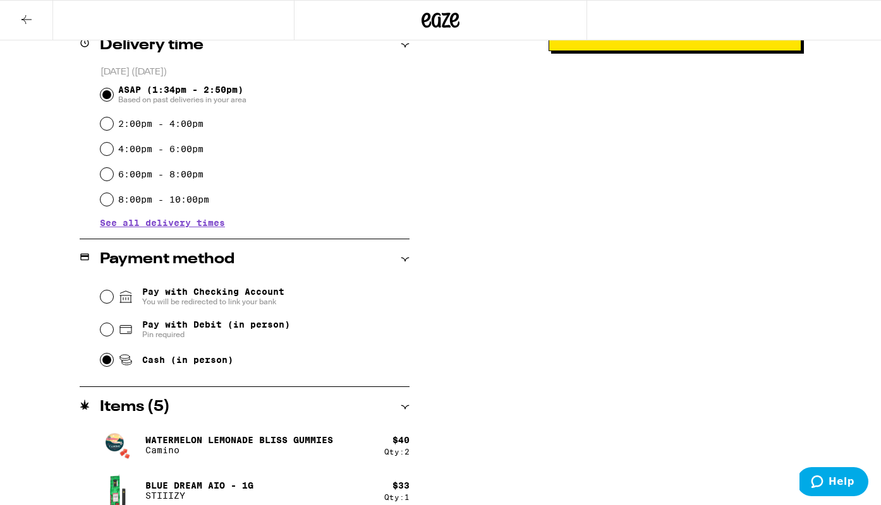
scroll to position [114, 0]
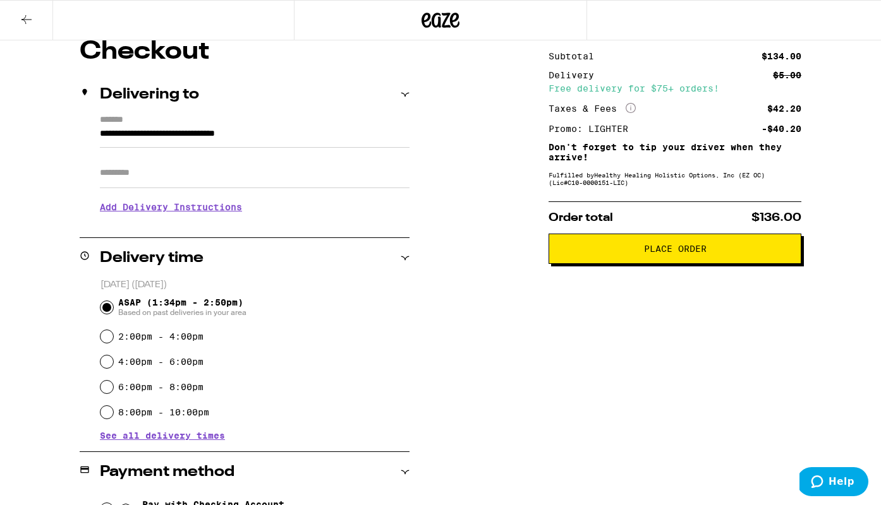
click at [617, 260] on button "Place Order" at bounding box center [674, 249] width 253 height 30
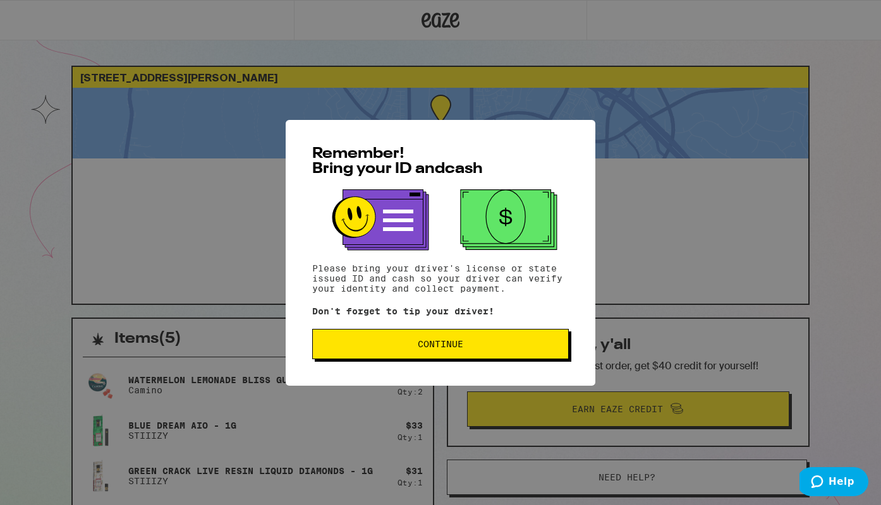
click at [495, 346] on span "Continue" at bounding box center [440, 344] width 235 height 9
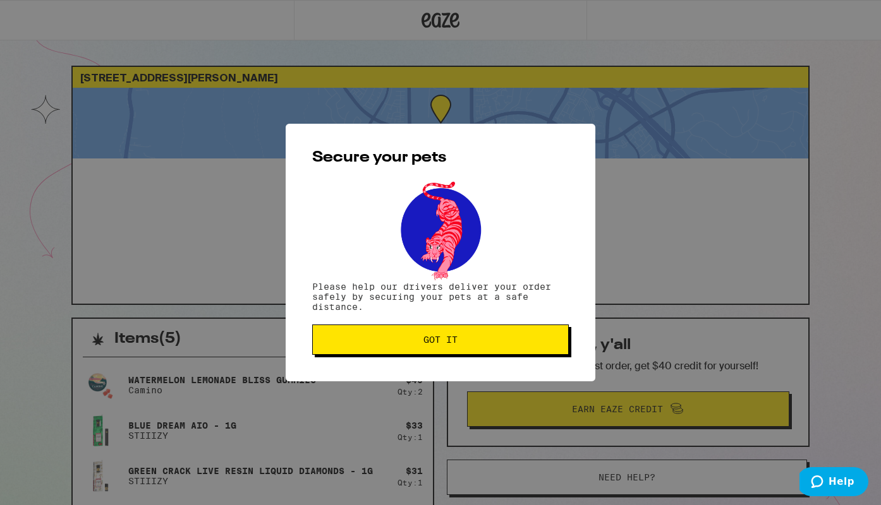
click at [495, 346] on button "Got it" at bounding box center [440, 340] width 256 height 30
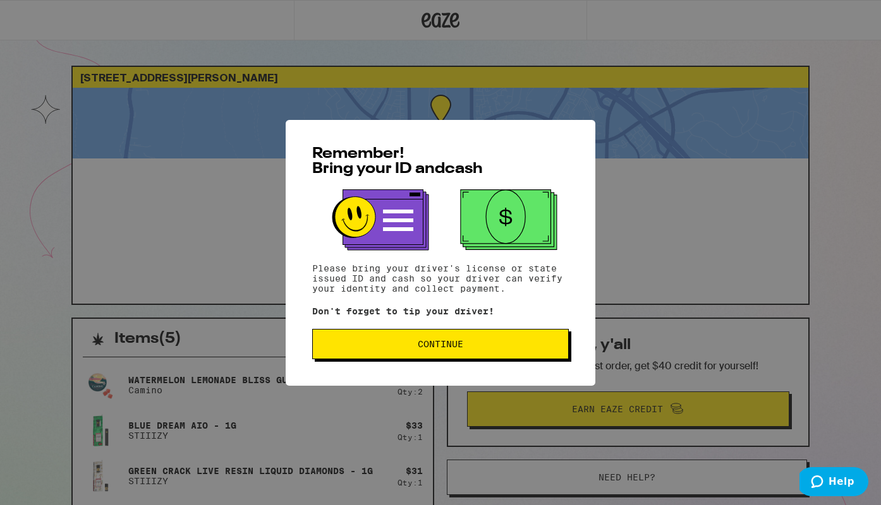
click at [453, 348] on span "Continue" at bounding box center [440, 344] width 45 height 9
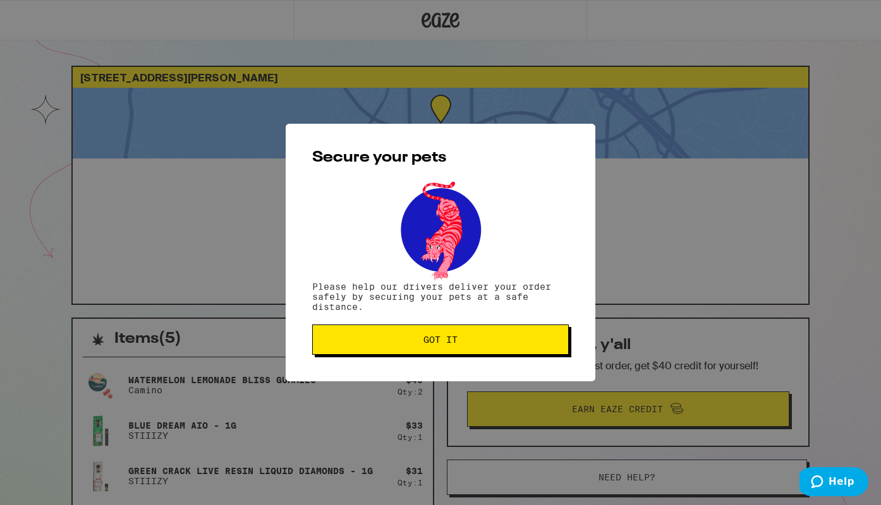
click at [453, 348] on button "Got it" at bounding box center [440, 340] width 256 height 30
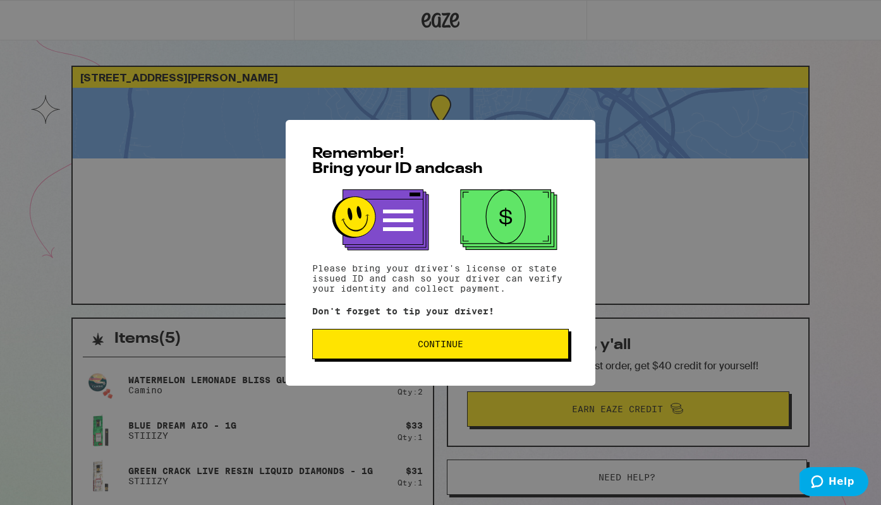
click at [491, 354] on button "Continue" at bounding box center [440, 344] width 256 height 30
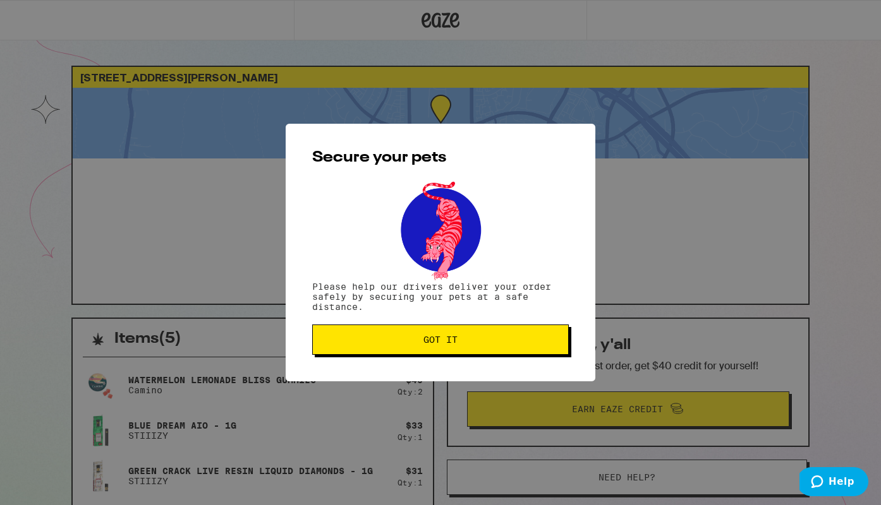
click at [488, 344] on span "Got it" at bounding box center [440, 339] width 235 height 9
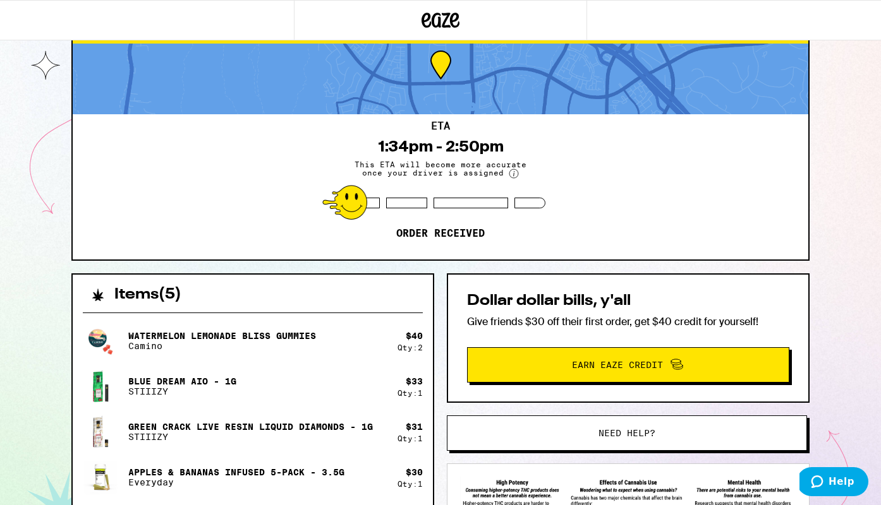
scroll to position [45, 0]
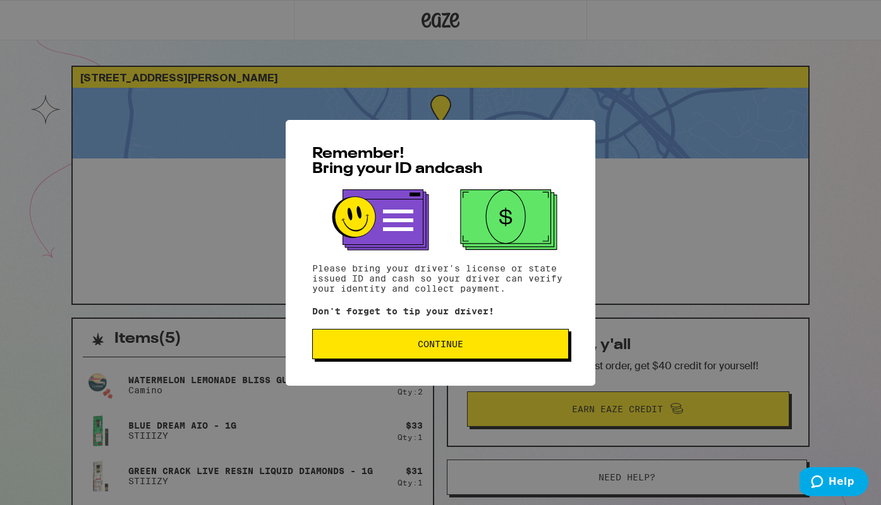
click at [521, 348] on span "Continue" at bounding box center [440, 344] width 235 height 9
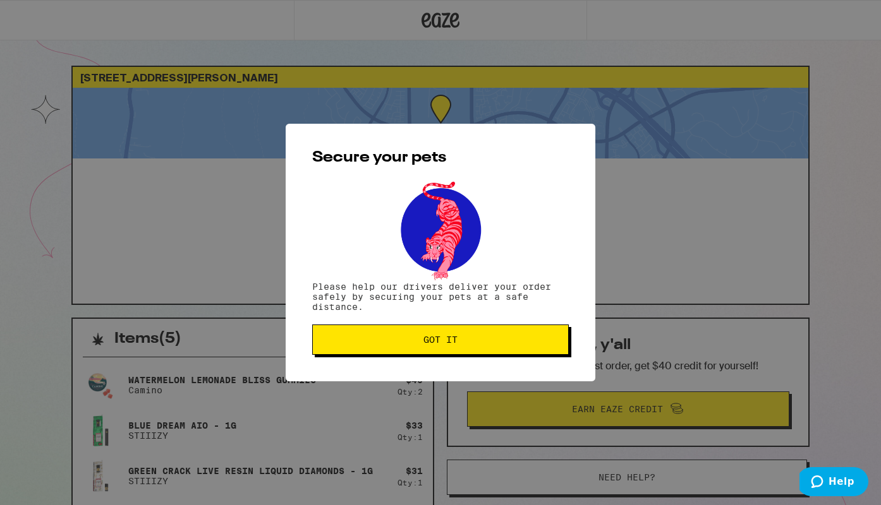
click at [514, 344] on span "Got it" at bounding box center [440, 339] width 235 height 9
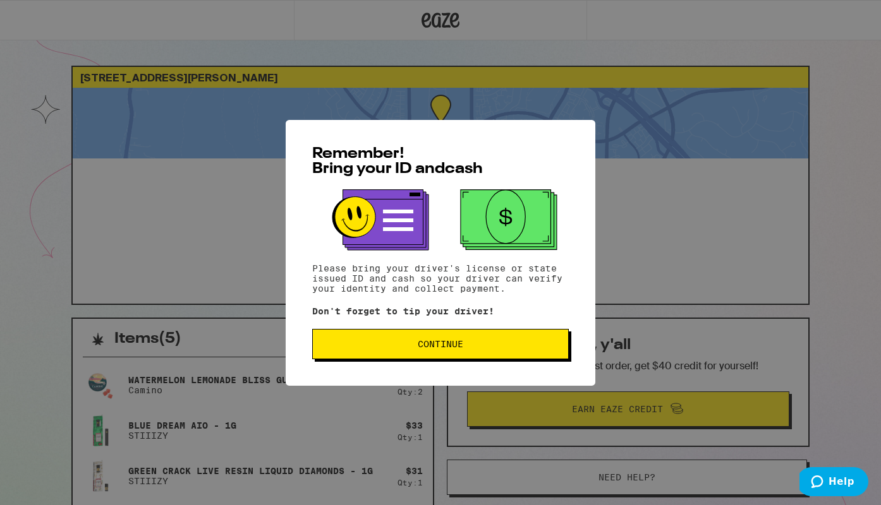
click at [464, 349] on span "Continue" at bounding box center [440, 344] width 235 height 9
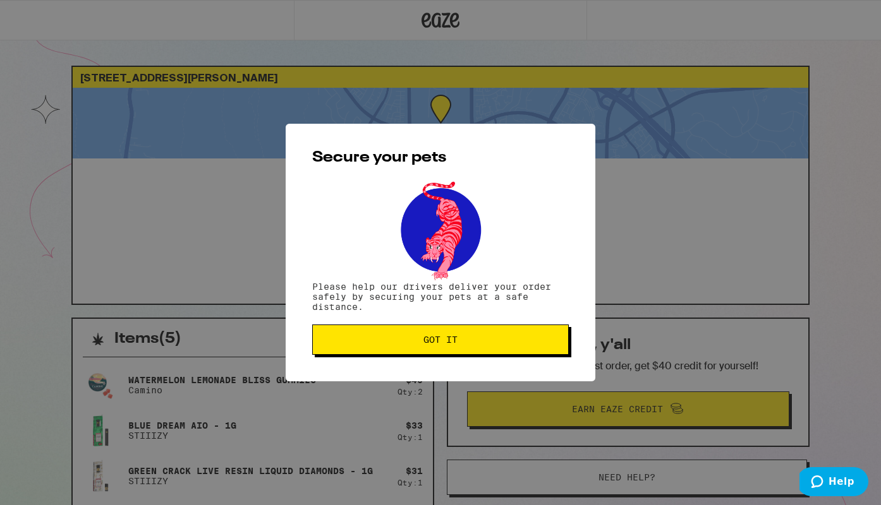
click at [464, 349] on button "Got it" at bounding box center [440, 340] width 256 height 30
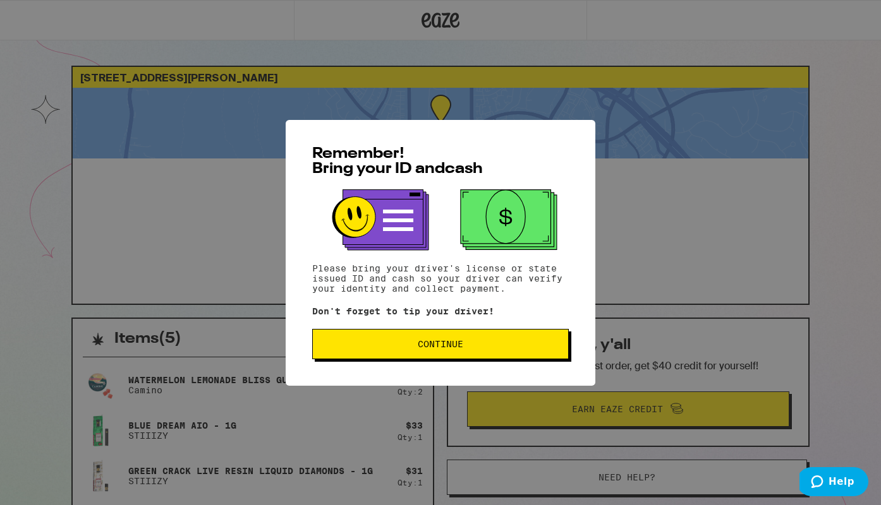
click at [385, 346] on span "Continue" at bounding box center [440, 344] width 235 height 9
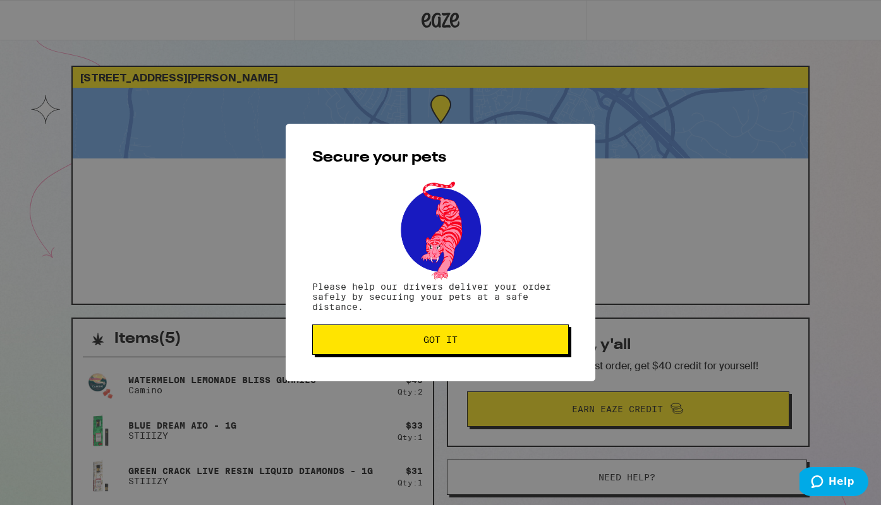
click at [385, 344] on span "Got it" at bounding box center [440, 339] width 235 height 9
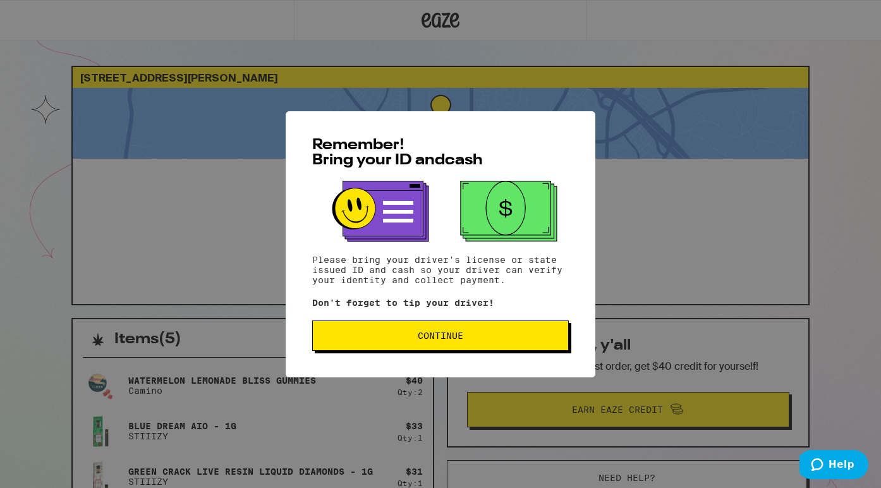
click at [466, 340] on span "Continue" at bounding box center [440, 335] width 235 height 9
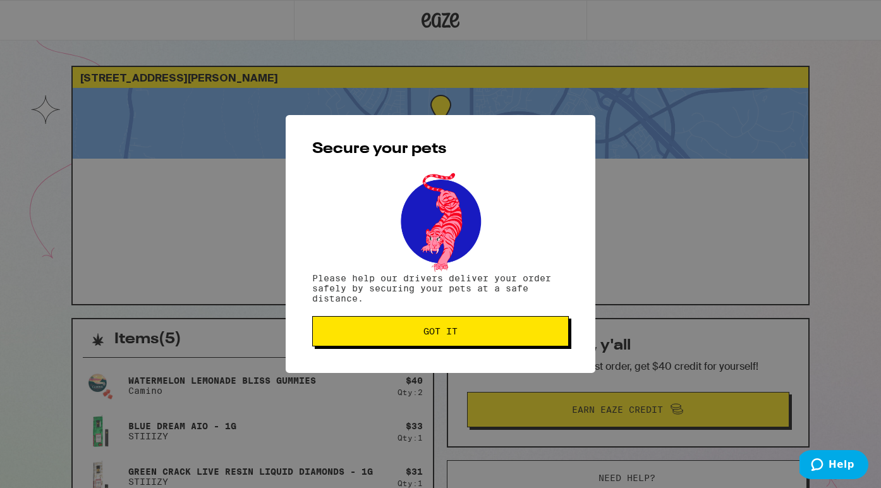
click at [466, 342] on button "Got it" at bounding box center [440, 331] width 256 height 30
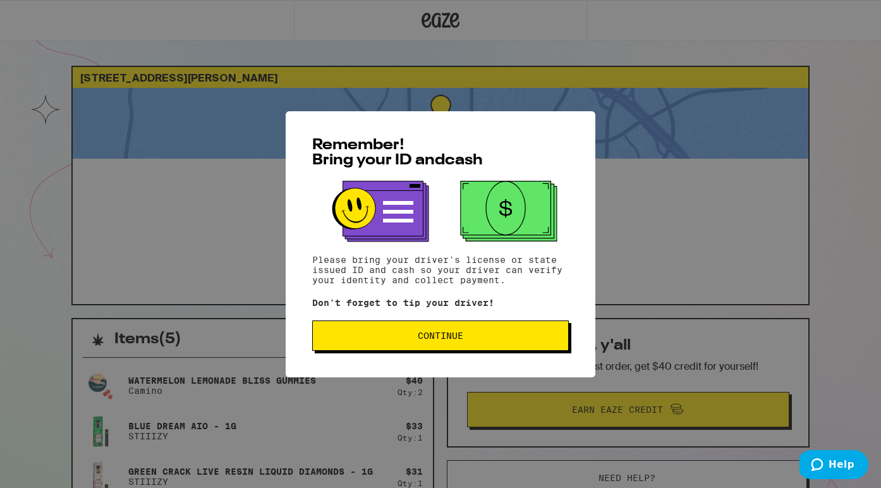
click at [471, 338] on span "Continue" at bounding box center [440, 335] width 235 height 9
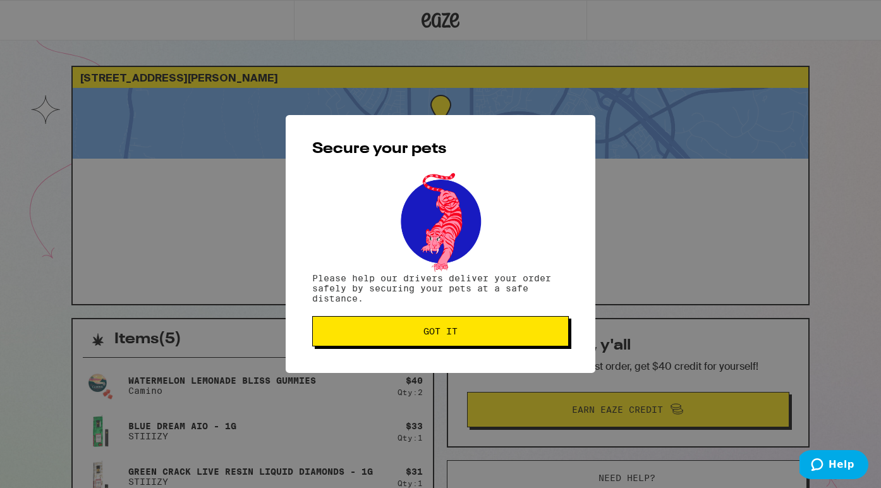
click at [471, 338] on button "Got it" at bounding box center [440, 331] width 256 height 30
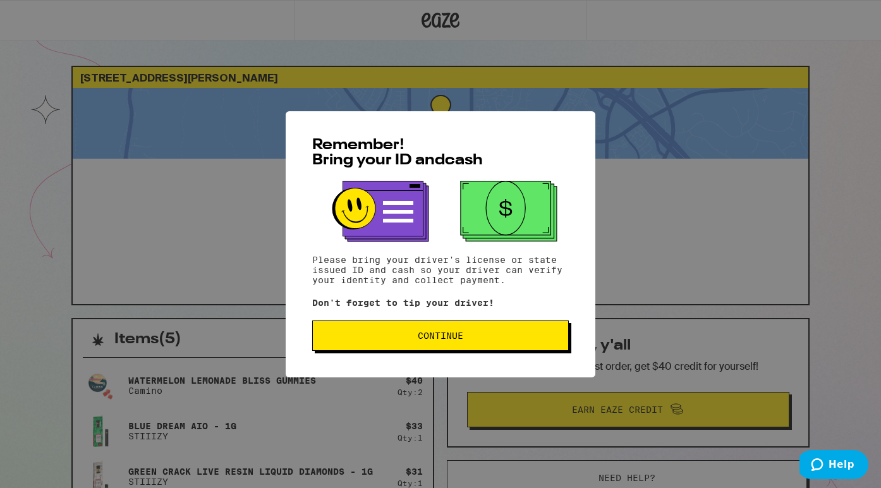
click at [506, 332] on button "Continue" at bounding box center [440, 335] width 256 height 30
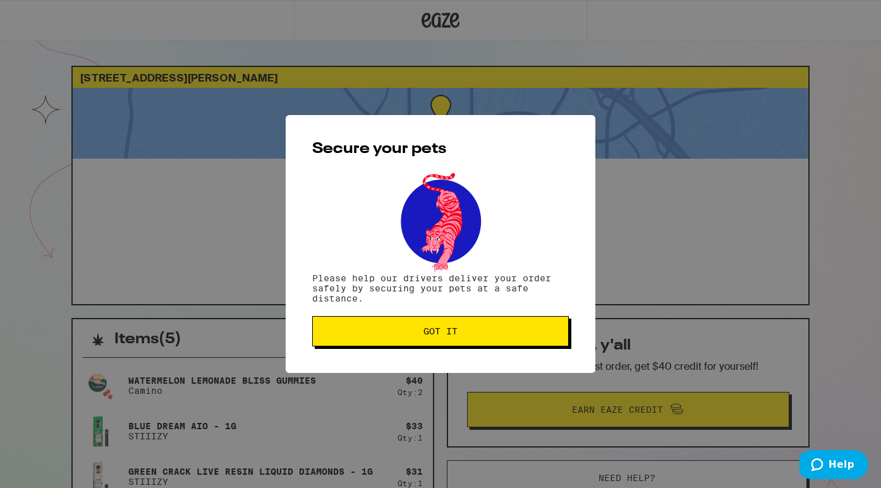
click at [506, 332] on span "Got it" at bounding box center [440, 331] width 235 height 9
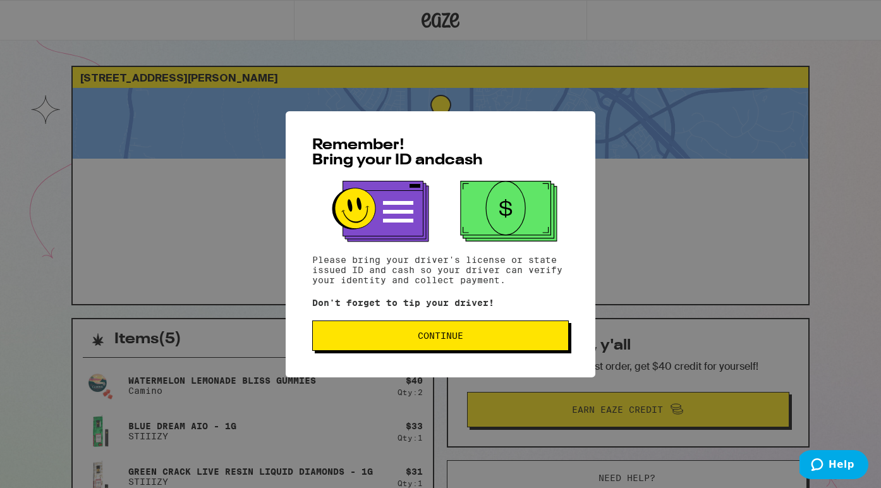
click at [453, 340] on span "Continue" at bounding box center [440, 335] width 45 height 9
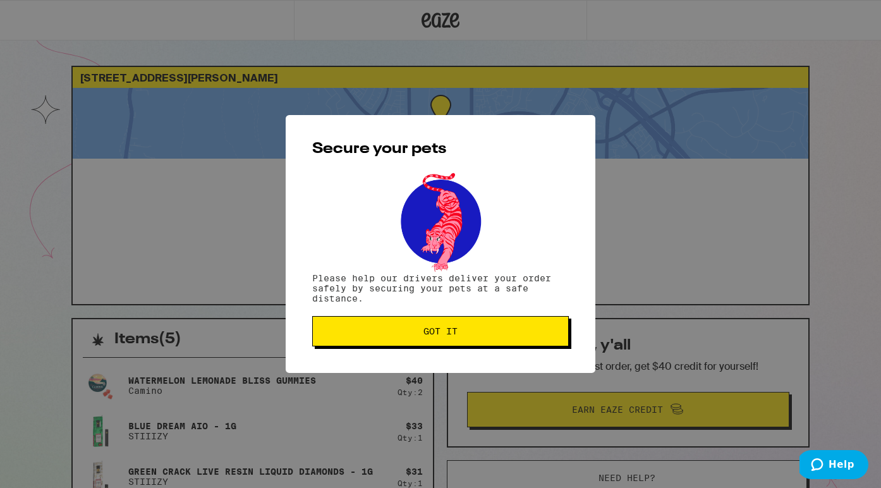
click at [453, 340] on button "Got it" at bounding box center [440, 331] width 256 height 30
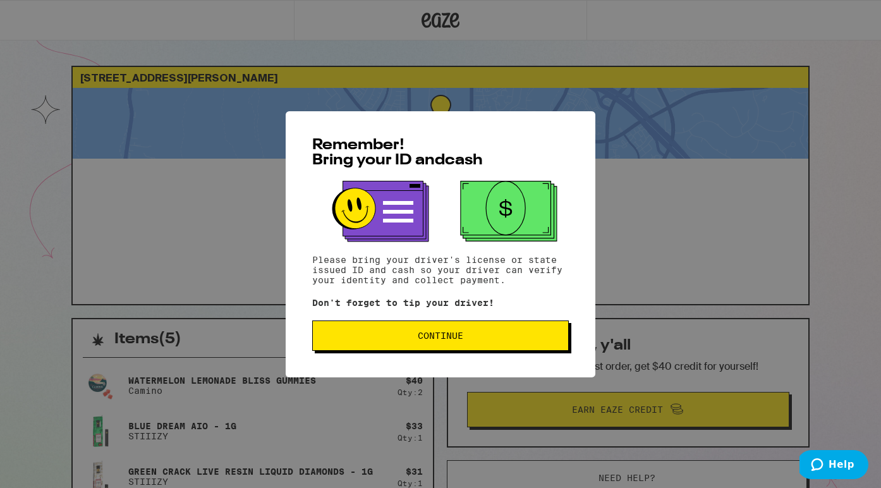
click at [467, 336] on span "Continue" at bounding box center [440, 335] width 235 height 9
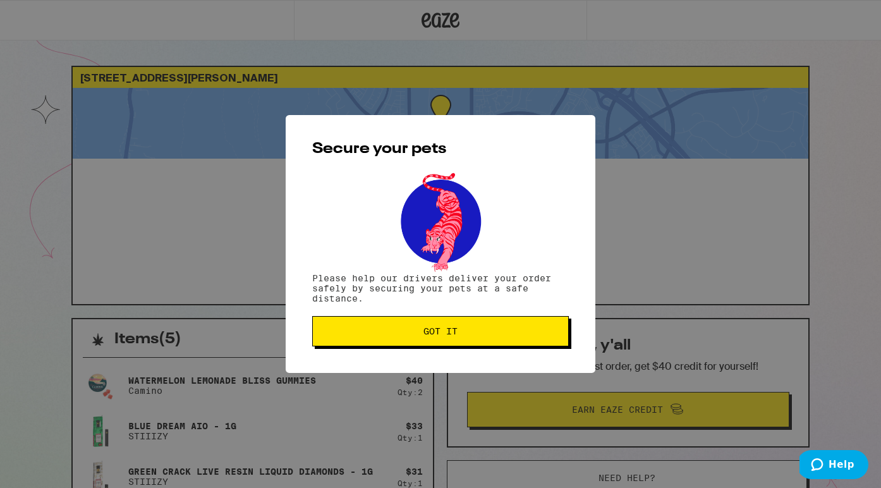
click at [467, 335] on span "Got it" at bounding box center [440, 331] width 235 height 9
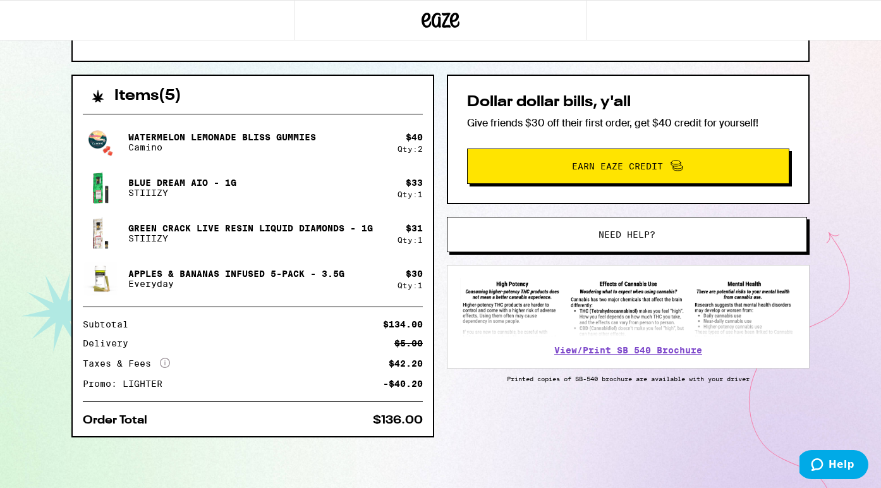
scroll to position [244, 0]
